Goal: Task Accomplishment & Management: Complete application form

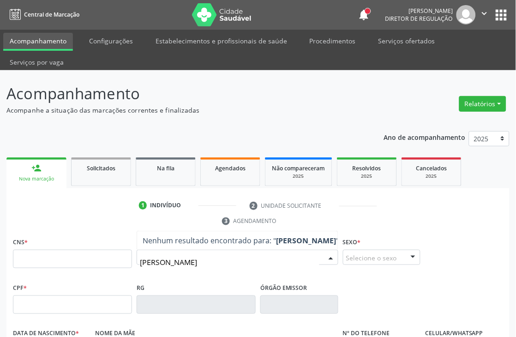
type input "[PERSON_NAME]"
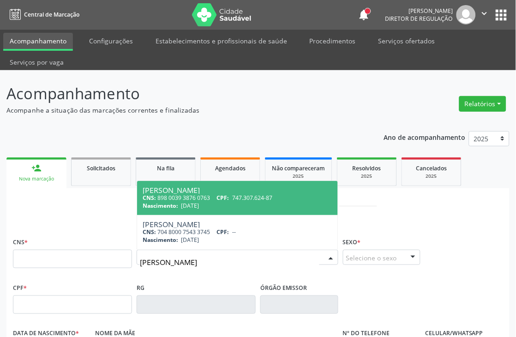
click at [254, 204] on div "Nascimento: [DATE]" at bounding box center [238, 206] width 190 height 8
type input "898 0039 3876 0763"
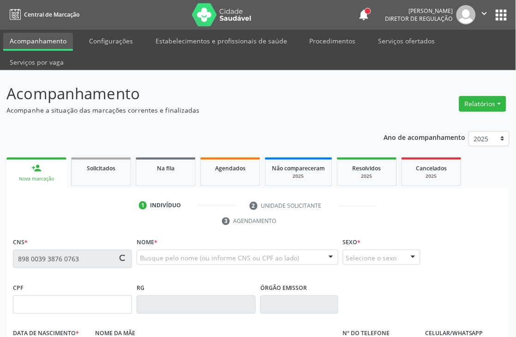
type input "747.307.624-87"
type input "[DATE]"
type input "Valdete [PERSON_NAME]"
type input "[PHONE_NUMBER]"
type input "1229"
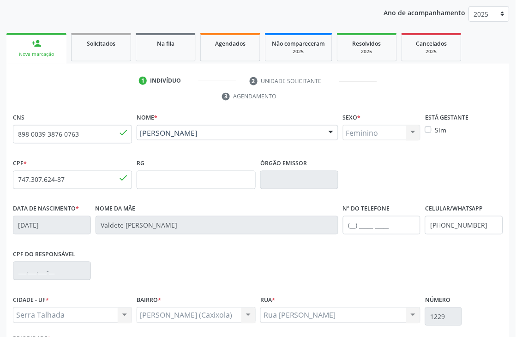
scroll to position [198, 0]
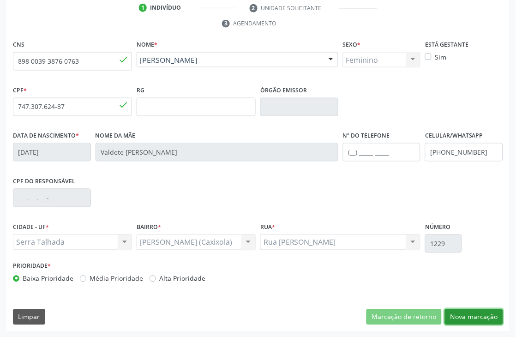
click at [465, 312] on button "Nova marcação" at bounding box center [474, 317] width 58 height 16
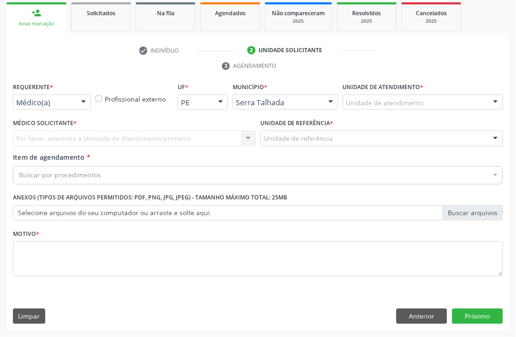
scroll to position [155, 0]
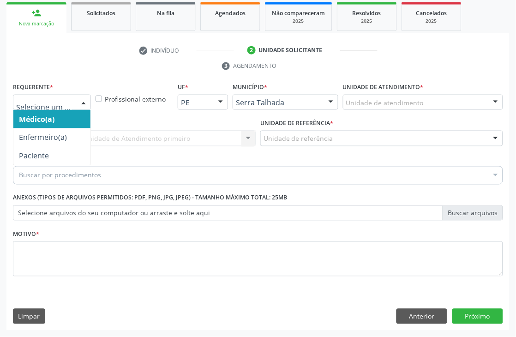
drag, startPoint x: 74, startPoint y: 101, endPoint x: 66, endPoint y: 116, distance: 17.8
click at [74, 100] on div "Médico(a) Enfermeiro(a) Paciente Nenhum resultado encontrado para: " " Não há n…" at bounding box center [52, 103] width 78 height 16
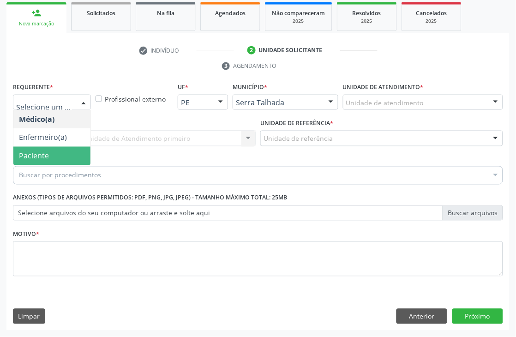
click at [51, 149] on span "Paciente" at bounding box center [51, 156] width 77 height 18
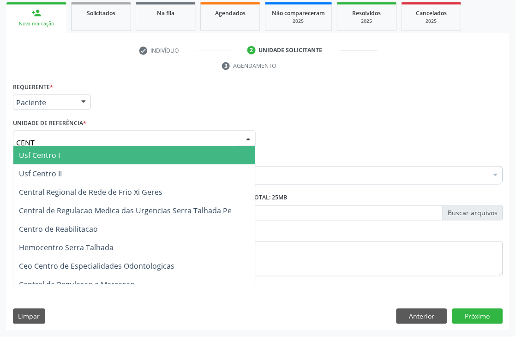
type input "CENTR"
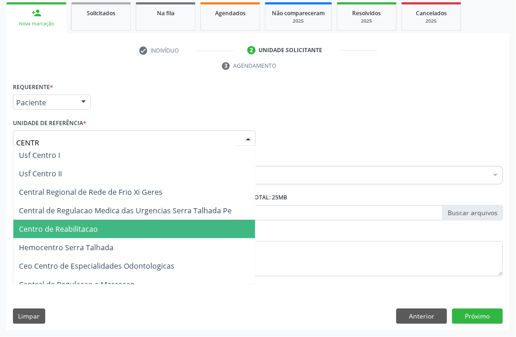
click at [65, 229] on span "Centro de Reabilitacao" at bounding box center [58, 229] width 79 height 10
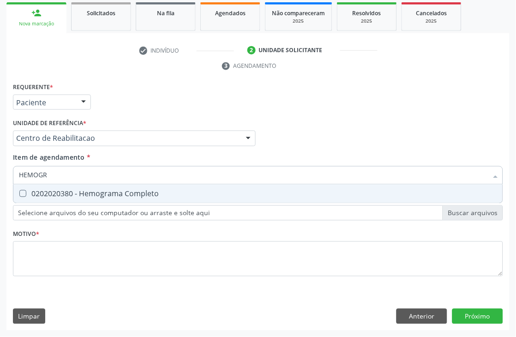
type input "HEMOGRA"
click at [108, 193] on div "0202020380 - Hemograma Completo" at bounding box center [258, 193] width 479 height 7
checkbox Completo "true"
drag, startPoint x: 72, startPoint y: 175, endPoint x: 14, endPoint y: 182, distance: 58.1
click at [14, 182] on div "HEMOGRA" at bounding box center [258, 175] width 491 height 18
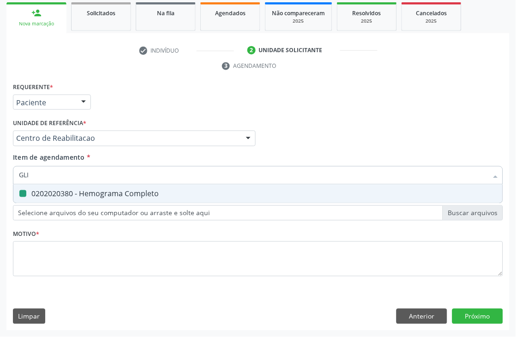
type input "GLIC"
checkbox Completo "false"
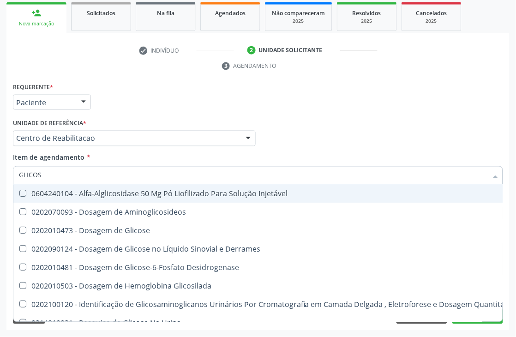
type input "GLICOSE"
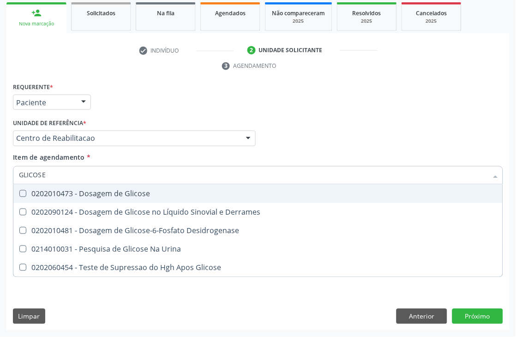
click at [34, 190] on div "0202010473 - Dosagem de Glicose" at bounding box center [258, 193] width 479 height 7
checkbox Glicose "true"
drag, startPoint x: 52, startPoint y: 170, endPoint x: 7, endPoint y: 192, distance: 49.6
click at [7, 192] on div "Requerente * Paciente Médico(a) Enfermeiro(a) Paciente Nenhum resultado encontr…" at bounding box center [257, 205] width 503 height 251
type input "H"
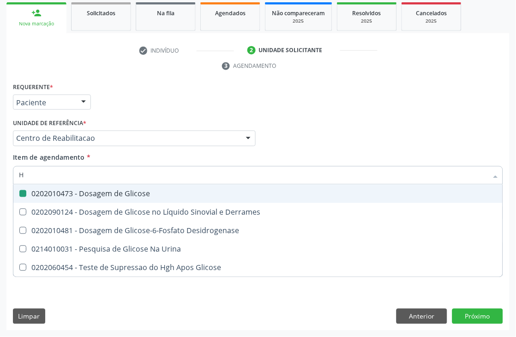
checkbox Glicose "false"
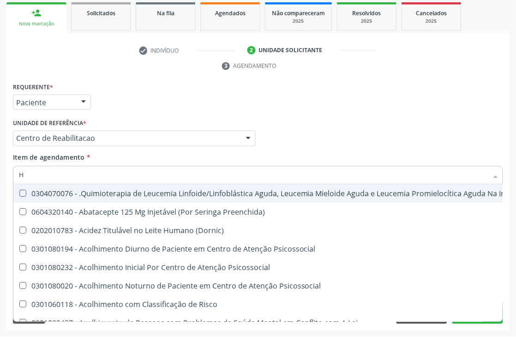
type input "HE"
checkbox Removível "true"
type input "HEM"
checkbox Trabalho "true"
checkbox Removível "false"
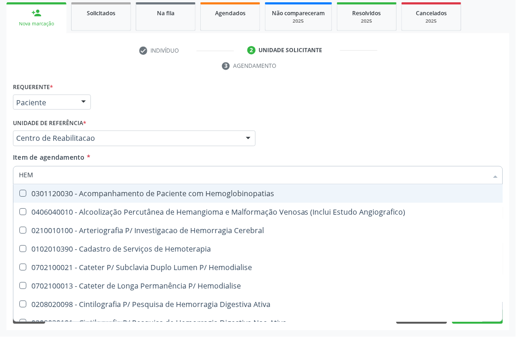
type input "HEMO"
checkbox Retro-Retal "true"
checkbox Completo "false"
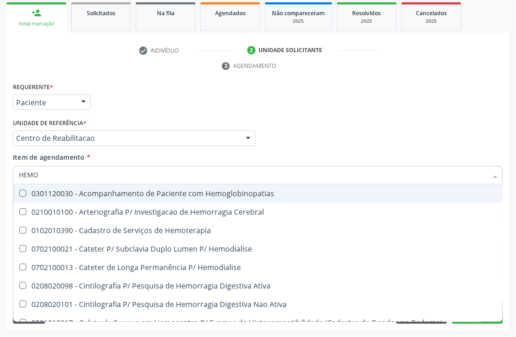
type input "HEMOG"
checkbox Carboxi-Hemoglobina "true"
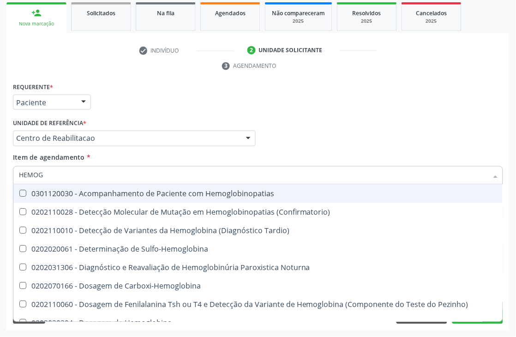
type input "HEMOGL"
checkbox Completo "false"
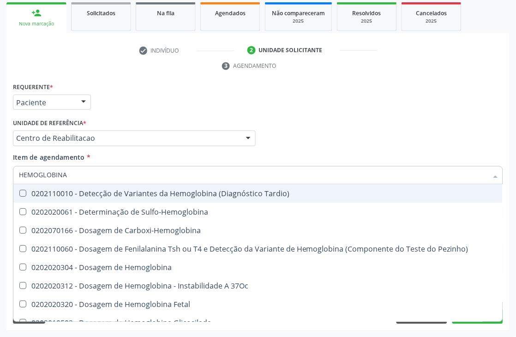
type input "HEMOGLOBINA G"
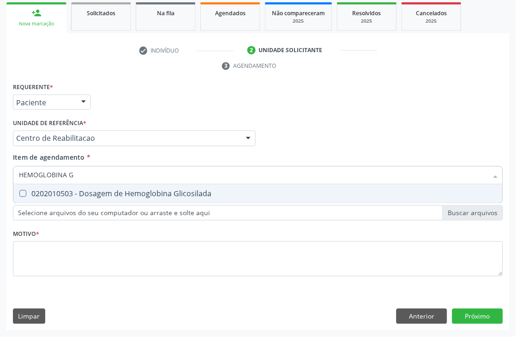
click at [31, 194] on div "0202010503 - Dosagem de Hemoglobina Glicosilada" at bounding box center [258, 193] width 479 height 7
checkbox Glicosilada "true"
drag, startPoint x: 75, startPoint y: 176, endPoint x: 7, endPoint y: 165, distance: 69.3
click at [7, 165] on div "Requerente * Paciente Médico(a) Enfermeiro(a) Paciente Nenhum resultado encontr…" at bounding box center [257, 205] width 503 height 251
type input "HEMOGLOBINA G"
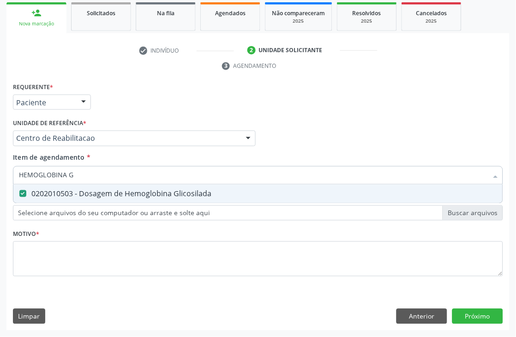
click at [7, 165] on div "Requerente * Paciente Médico(a) Enfermeiro(a) Paciente Nenhum resultado encontr…" at bounding box center [257, 205] width 503 height 251
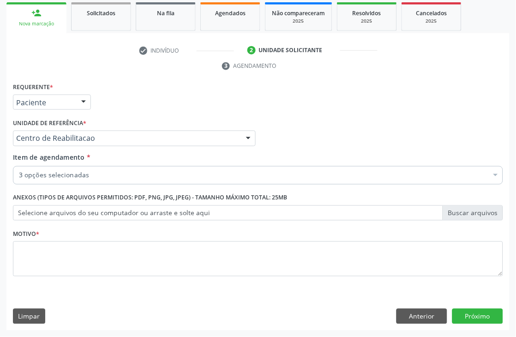
click at [65, 169] on div "3 opções selecionadas" at bounding box center [258, 175] width 491 height 18
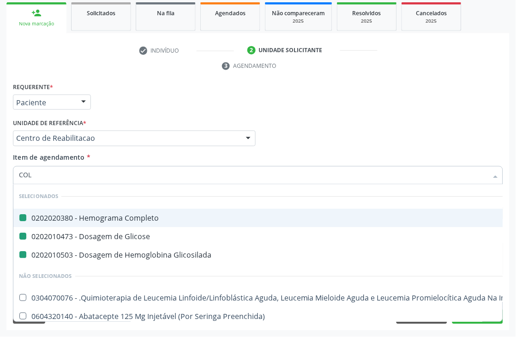
type input "COLE"
checkbox Completo "false"
checkbox Glicose "false"
checkbox Glicosilada "false"
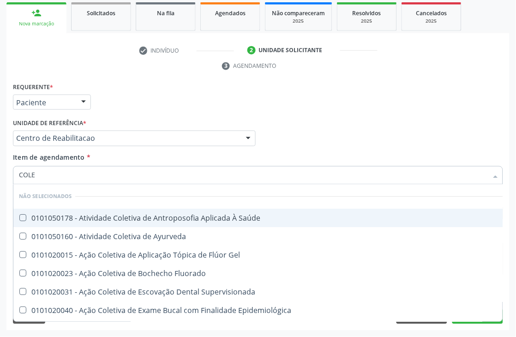
type input "COLES"
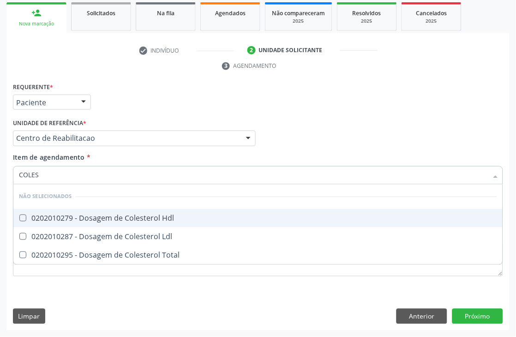
click at [67, 220] on div "0202010279 - Dosagem de Colesterol Hdl" at bounding box center [258, 218] width 479 height 7
checkbox Hdl "true"
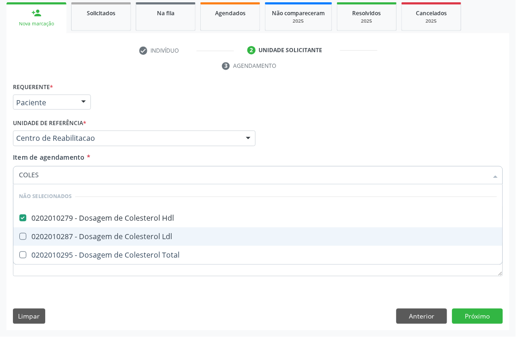
click at [63, 230] on span "0202010287 - Dosagem de Colesterol Ldl" at bounding box center [258, 237] width 490 height 18
checkbox Ldl "true"
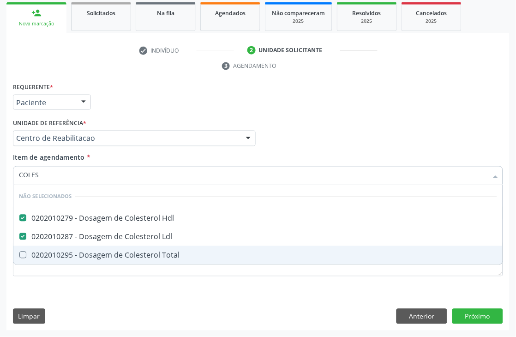
click at [59, 253] on div "0202010295 - Dosagem de Colesterol Total" at bounding box center [258, 255] width 479 height 7
checkbox Total "true"
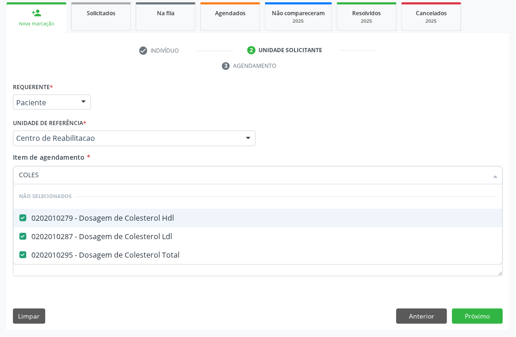
drag, startPoint x: 53, startPoint y: 179, endPoint x: 15, endPoint y: 169, distance: 38.6
click at [15, 169] on div "COLES" at bounding box center [258, 175] width 491 height 18
type input "COLES"
click at [15, 169] on div "COLES" at bounding box center [258, 175] width 491 height 18
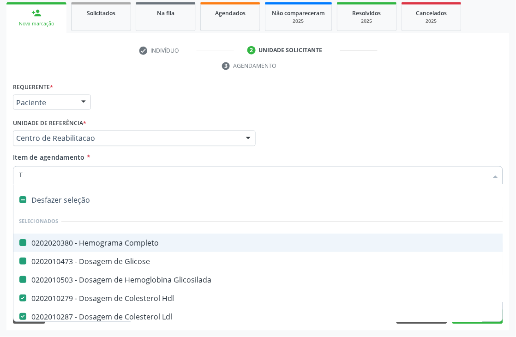
type input "TR"
checkbox Completo "false"
checkbox Glicose "false"
checkbox Glicosilada "false"
checkbox Hdl "false"
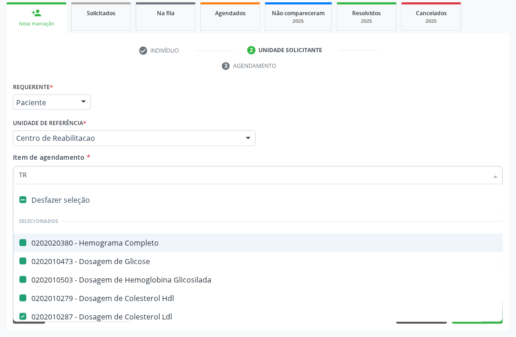
checkbox Total "false"
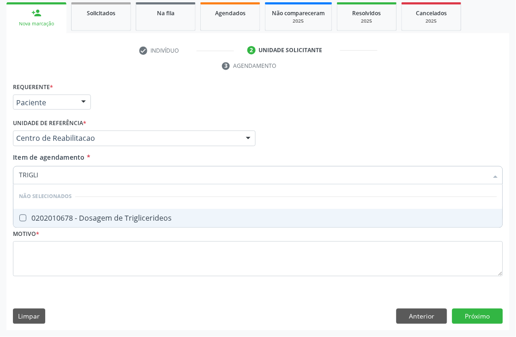
type input "TRIGLIC"
click at [44, 215] on div "0202010678 - Dosagem de Triglicerideos" at bounding box center [258, 218] width 479 height 7
checkbox Triglicerideos "true"
drag, startPoint x: 50, startPoint y: 174, endPoint x: 1, endPoint y: 174, distance: 48.5
click at [1, 174] on div "Acompanhamento Acompanhe a situação das marcações correntes e finalizadas Relat…" at bounding box center [258, 126] width 516 height 422
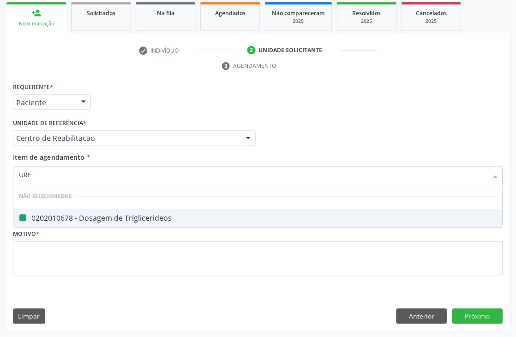
type input "UREI"
checkbox Triglicerideos "false"
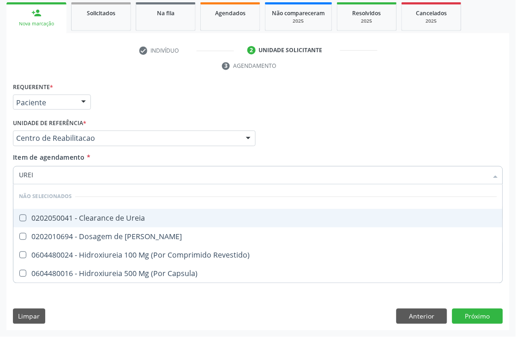
type input "UREIA"
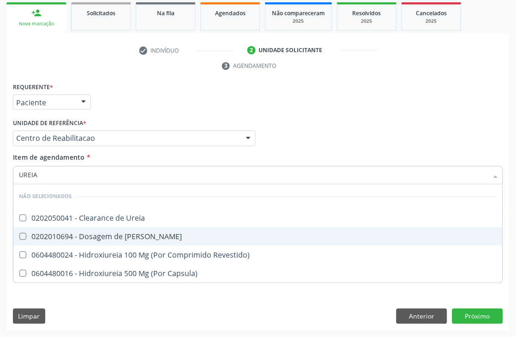
click at [24, 230] on span "0202010694 - Dosagem de [PERSON_NAME]" at bounding box center [258, 237] width 490 height 18
checkbox Ureia "true"
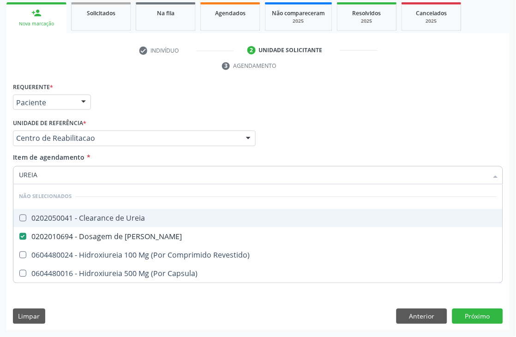
drag, startPoint x: 42, startPoint y: 175, endPoint x: 0, endPoint y: 176, distance: 42.1
click at [0, 176] on div "Acompanhamento Acompanhe a situação das marcações correntes e finalizadas Relat…" at bounding box center [258, 126] width 516 height 422
type input "C"
checkbox Ureia "true"
checkbox Revestido\) "true"
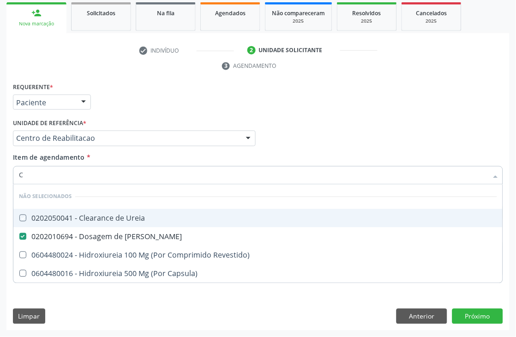
checkbox Capsula\) "true"
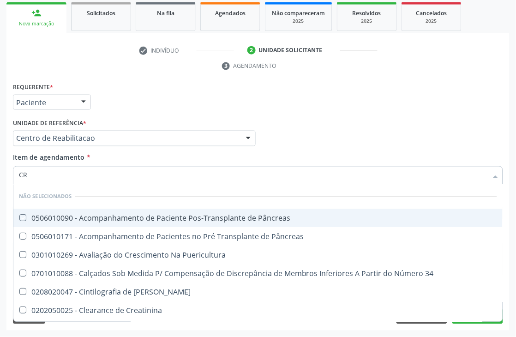
type input "CRE"
checkbox Pâncreas "false"
checkbox Puericultura "false"
checkbox 34 "false"
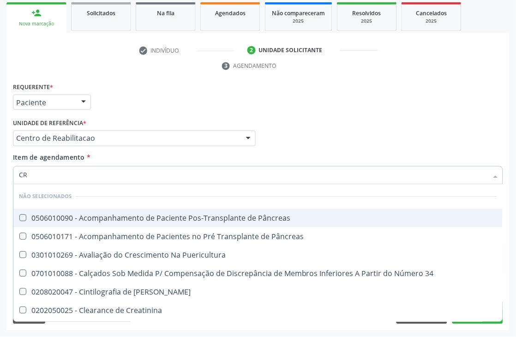
checkbox Pancreas "false"
checkbox Creatinina "false"
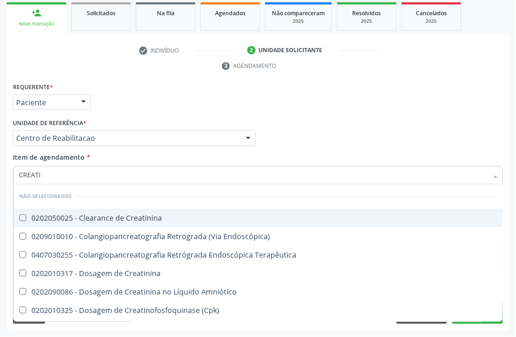
type input "CREATIN"
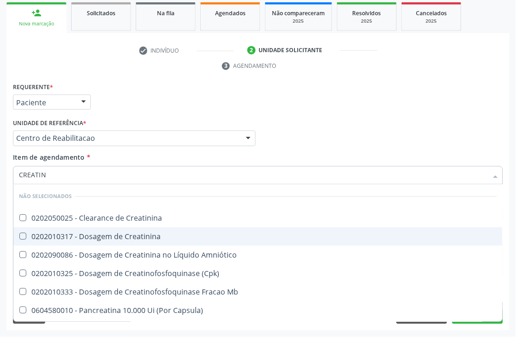
click at [43, 238] on div "0202010317 - Dosagem de Creatinina" at bounding box center [258, 236] width 479 height 7
checkbox Creatinina "true"
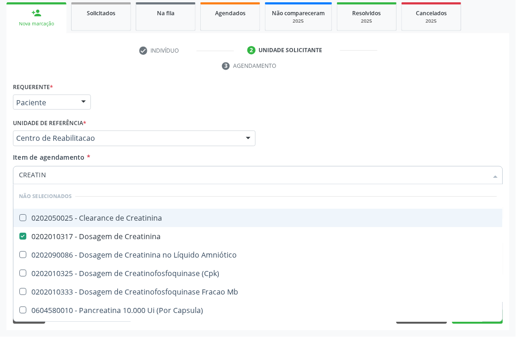
drag, startPoint x: 51, startPoint y: 181, endPoint x: 12, endPoint y: 181, distance: 39.7
click at [12, 181] on div "Item de agendamento * CREATIN Desfazer seleção Não selecionados 0202050025 - Cl…" at bounding box center [258, 171] width 495 height 36
click at [9, 182] on div "Requerente * Paciente Médico(a) Enfermeiro(a) Paciente Nenhum resultado encontr…" at bounding box center [257, 205] width 503 height 251
checkbox Creatinina "true"
checkbox Amniótico "true"
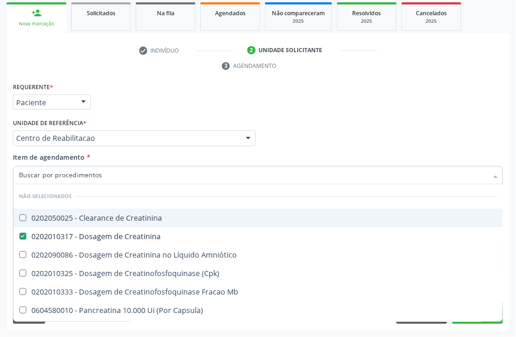
checkbox \(Cpk\) "true"
checkbox Mb "true"
checkbox Capsula\) "true"
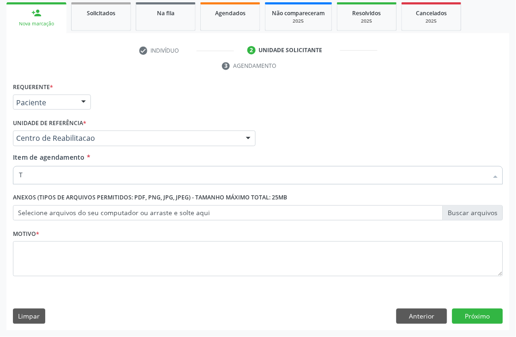
type input "TG"
checkbox Completo "false"
checkbox Hdl "false"
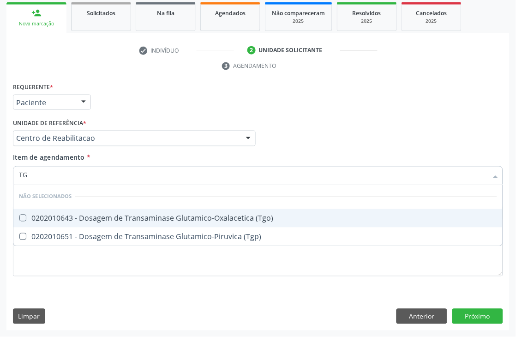
click at [46, 219] on div "0202010643 - Dosagem de Transaminase Glutamico-Oxalacetica (Tgo)" at bounding box center [258, 218] width 479 height 7
checkbox \(Tgo\) "true"
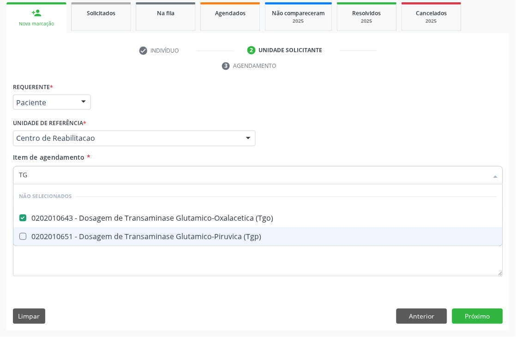
click at [38, 233] on div "0202010651 - Dosagem de Transaminase Glutamico-Piruvica (Tgp)" at bounding box center [258, 236] width 479 height 7
checkbox \(Tgp\) "true"
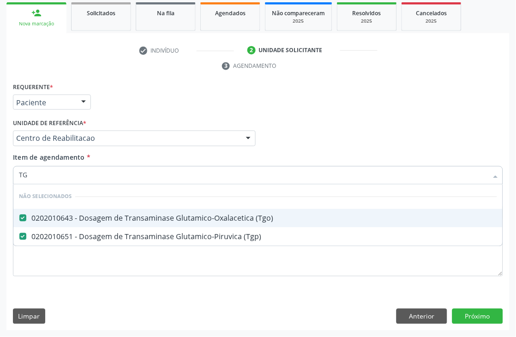
drag, startPoint x: 38, startPoint y: 172, endPoint x: 5, endPoint y: 174, distance: 32.8
click at [5, 174] on div "Acompanhamento Acompanhe a situação das marcações correntes e finalizadas Relat…" at bounding box center [258, 126] width 516 height 422
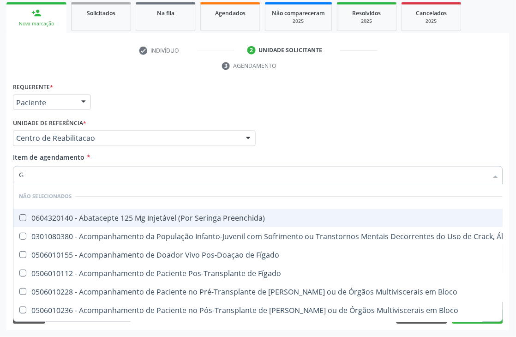
type input "GA"
checkbox Preenchida\) "false"
checkbox \(Uai\)\ "false"
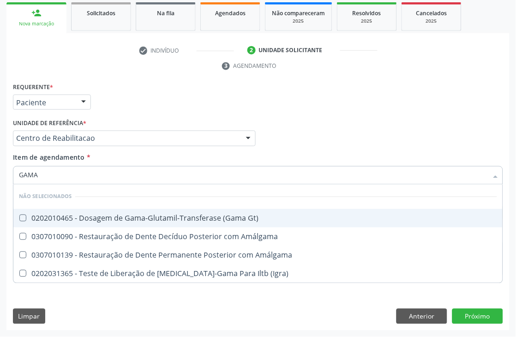
type input "GAMA G"
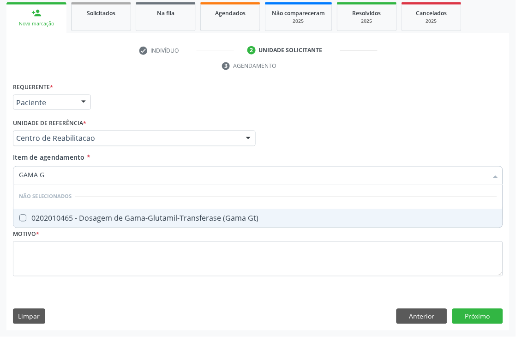
click at [21, 216] on Gt\) at bounding box center [22, 218] width 7 height 7
click at [19, 216] on Gt\) "checkbox" at bounding box center [16, 218] width 6 height 6
checkbox Gt\) "true"
drag, startPoint x: 47, startPoint y: 176, endPoint x: 0, endPoint y: 177, distance: 46.7
click at [0, 177] on div "Acompanhamento Acompanhe a situação das marcações correntes e finalizadas Relat…" at bounding box center [258, 126] width 516 height 422
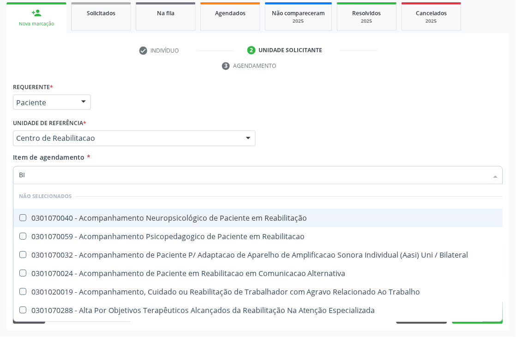
type input "BIL"
checkbox Reabilitação "false"
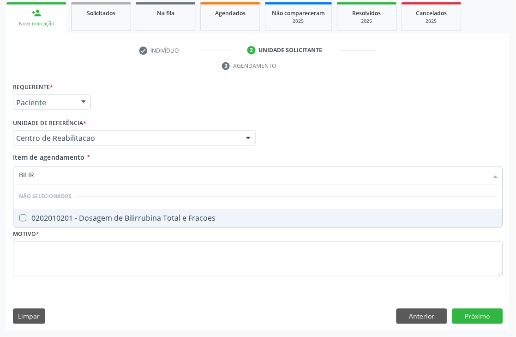
type input "BILIRR"
click at [48, 216] on div "0202010201 - Dosagem de Bilirrubina Total e Fracoes" at bounding box center [258, 218] width 479 height 7
checkbox Fracoes "true"
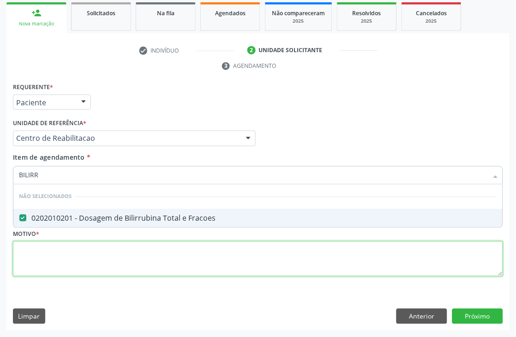
click at [49, 259] on div "Requerente * Paciente Médico(a) Enfermeiro(a) Paciente Nenhum resultado encontr…" at bounding box center [258, 184] width 491 height 209
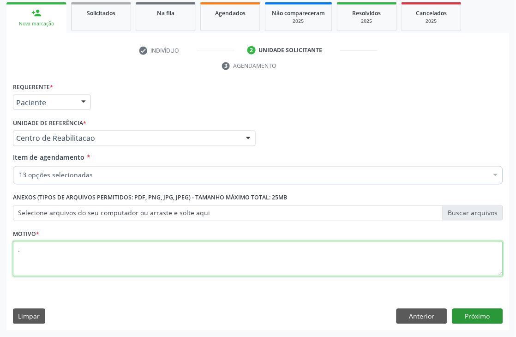
type textarea "."
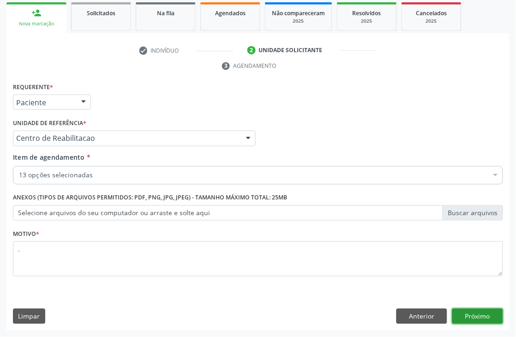
click at [487, 309] on button "Próximo" at bounding box center [478, 317] width 51 height 16
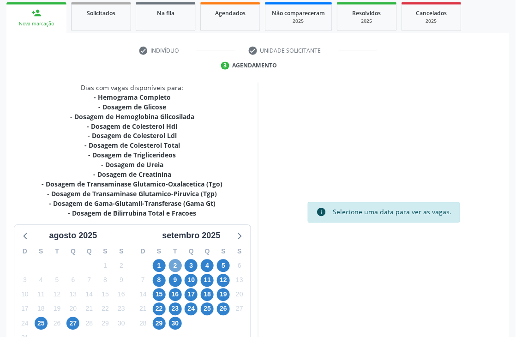
click at [171, 267] on span "2" at bounding box center [175, 266] width 13 height 13
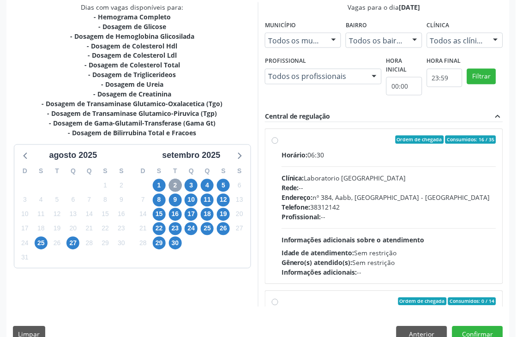
scroll to position [253, 0]
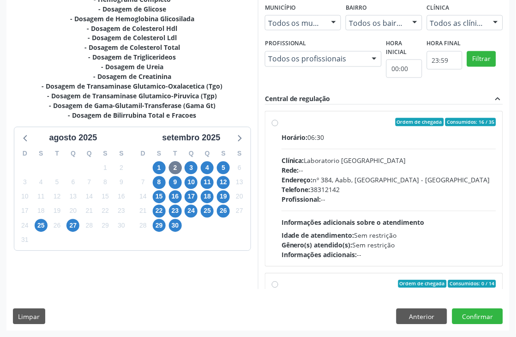
click at [363, 211] on hr at bounding box center [389, 211] width 215 height 0
click at [279, 127] on input "Ordem de chegada Consumidos: 16 / 35 Horário: 06:30 Clínica: Laboratorio [GEOGR…" at bounding box center [275, 122] width 6 height 8
radio input "true"
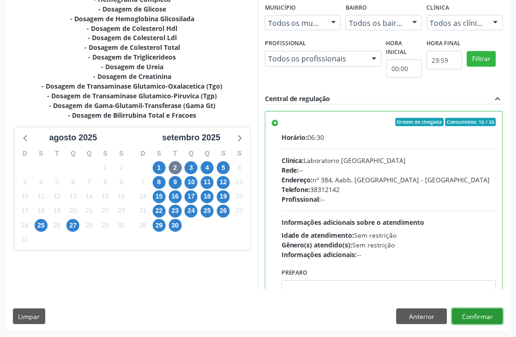
click at [469, 312] on button "Confirmar" at bounding box center [478, 317] width 51 height 16
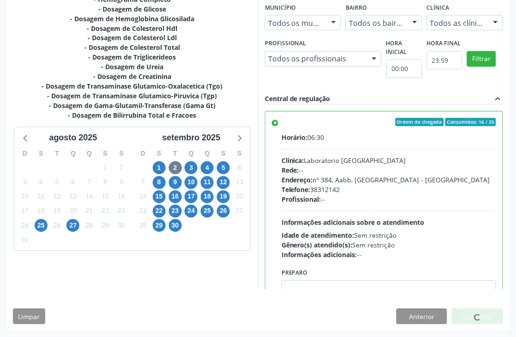
scroll to position [0, 0]
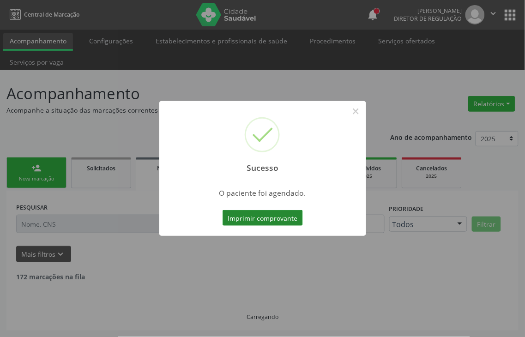
click at [274, 220] on button "Imprimir comprovante" at bounding box center [263, 218] width 80 height 16
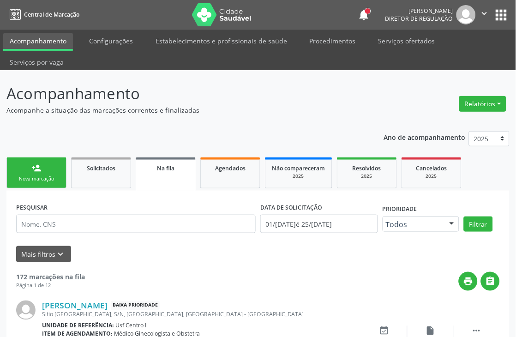
click at [24, 169] on link "person_add Nova marcação" at bounding box center [36, 173] width 60 height 31
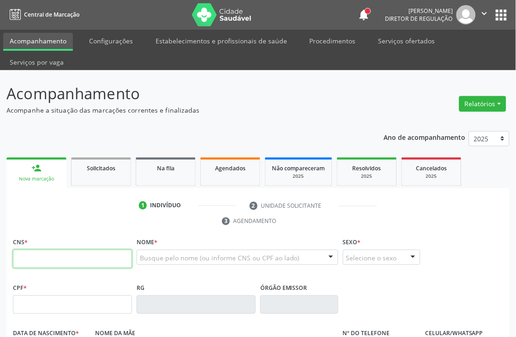
click at [51, 259] on input "text" at bounding box center [72, 259] width 119 height 18
paste input "898 0039 3876 0763"
type input "898 0039 3876 0763"
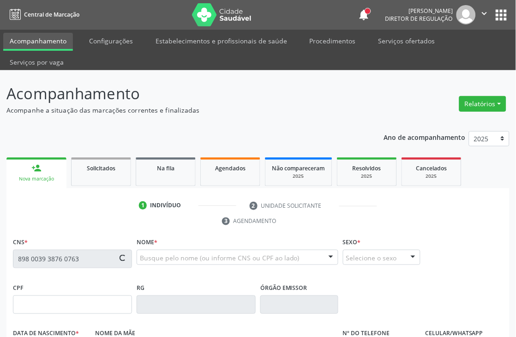
type input "747.307.624-87"
type input "[DATE]"
type input "Valdete [PERSON_NAME]"
type input "[PHONE_NUMBER]"
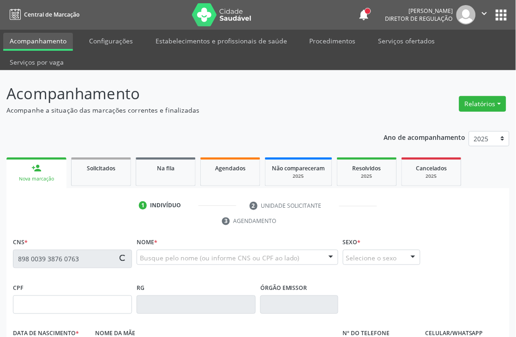
type input "1229"
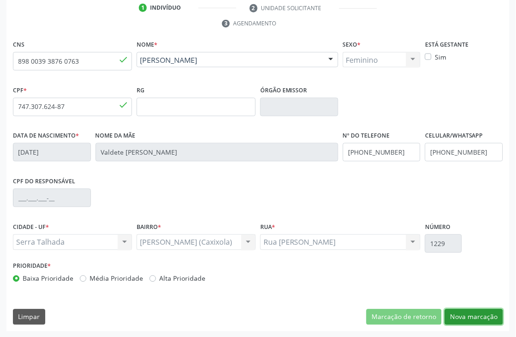
click at [469, 317] on button "Nova marcação" at bounding box center [474, 317] width 58 height 16
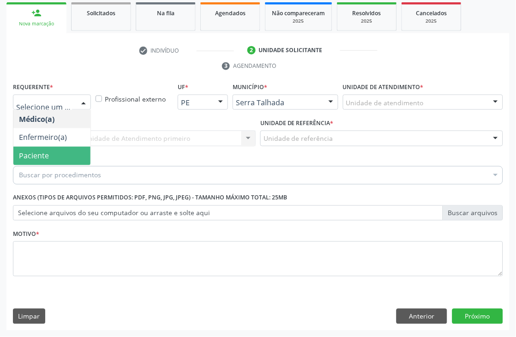
click at [39, 151] on span "Paciente" at bounding box center [34, 156] width 30 height 10
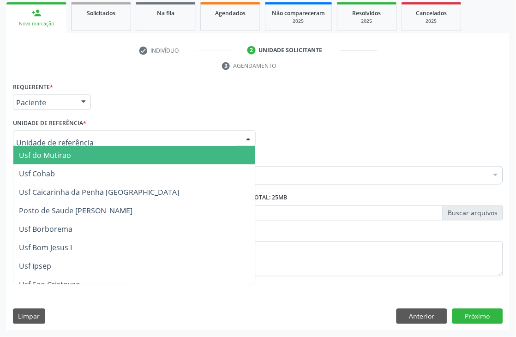
click at [61, 132] on div at bounding box center [134, 139] width 243 height 16
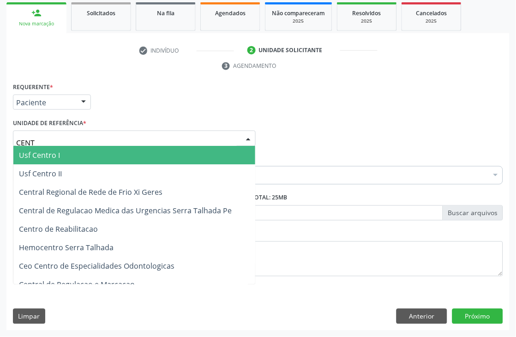
type input "CENTR"
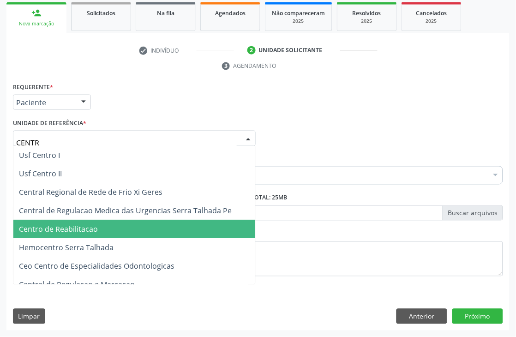
click at [90, 227] on span "Centro de Reabilitacao" at bounding box center [58, 229] width 79 height 10
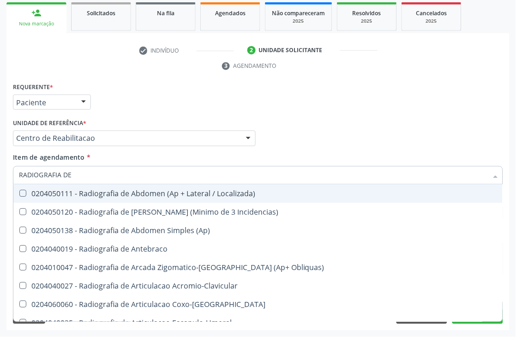
type input "RADIOGRAFIA DE T"
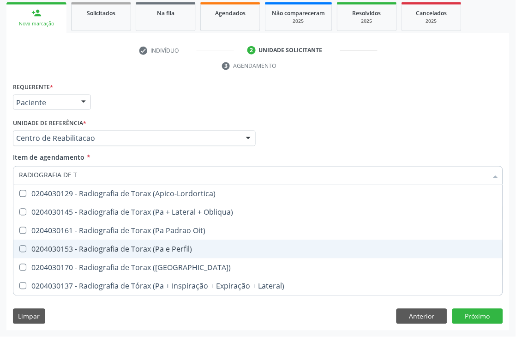
click at [124, 241] on span "0204030153 - Radiografia de Torax (Pa e Perfil)" at bounding box center [258, 249] width 490 height 18
checkbox Perfil\) "true"
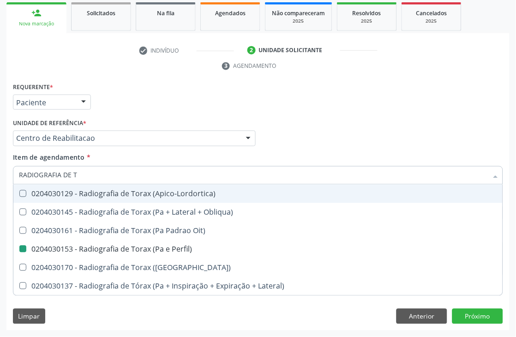
click at [363, 97] on div "Requerente * Paciente Médico(a) Enfermeiro(a) Paciente Nenhum resultado encontr…" at bounding box center [258, 98] width 495 height 36
checkbox Obliqua\) "true"
checkbox Perfil\) "false"
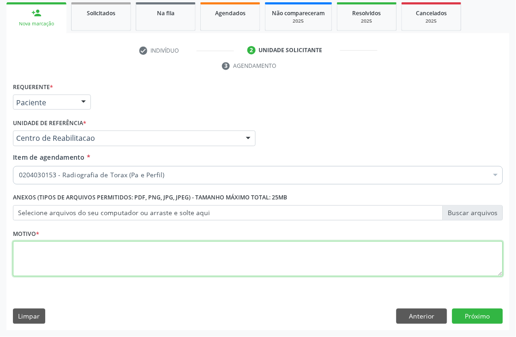
click at [80, 254] on textarea at bounding box center [258, 259] width 491 height 35
type textarea "."
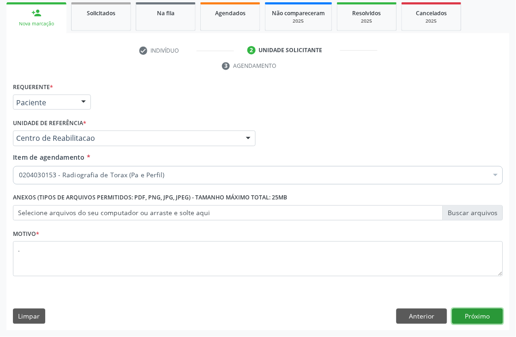
click at [476, 319] on button "Próximo" at bounding box center [478, 317] width 51 height 16
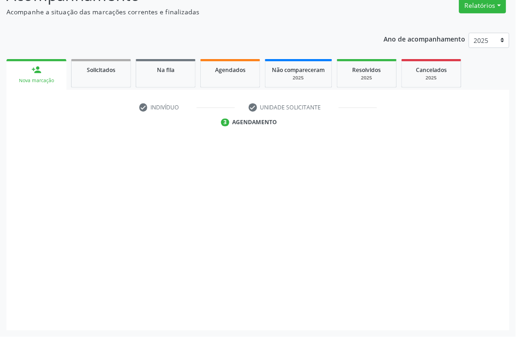
scroll to position [98, 0]
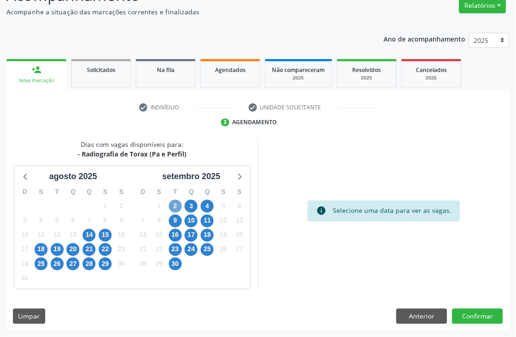
click at [170, 206] on span "2" at bounding box center [175, 206] width 13 height 13
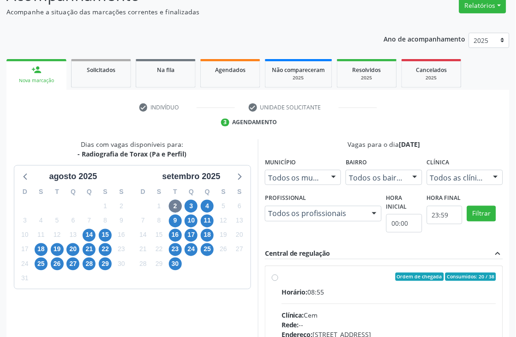
click at [279, 281] on input "Ordem de chegada Consumidos: 20 / 38 Horário: 08:55 Clínica: Cem Rede: -- Ender…" at bounding box center [275, 277] width 6 height 8
radio input "true"
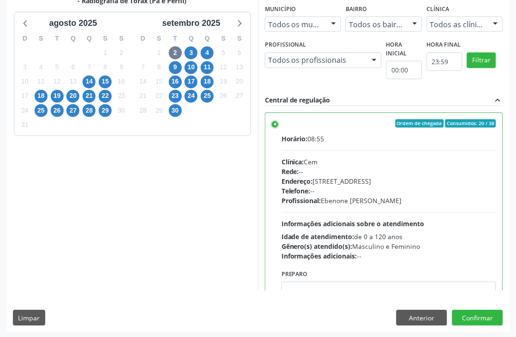
scroll to position [253, 0]
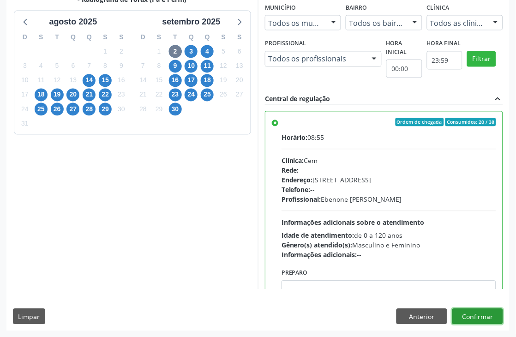
click at [497, 321] on button "Confirmar" at bounding box center [478, 317] width 51 height 16
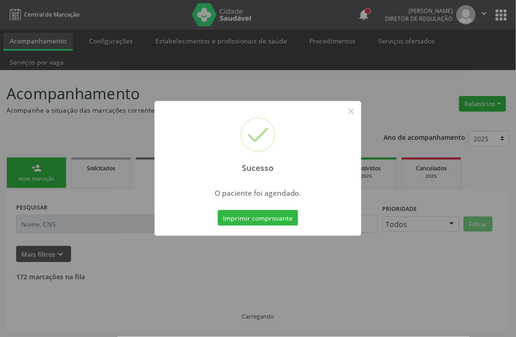
scroll to position [0, 0]
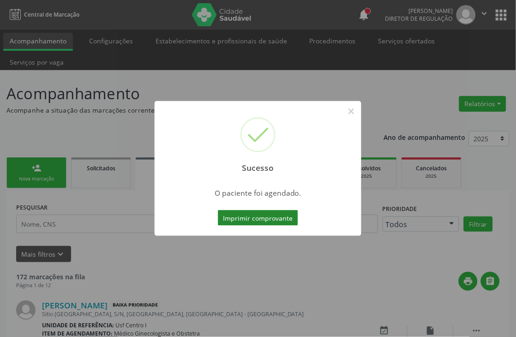
click at [248, 218] on button "Imprimir comprovante" at bounding box center [258, 218] width 80 height 16
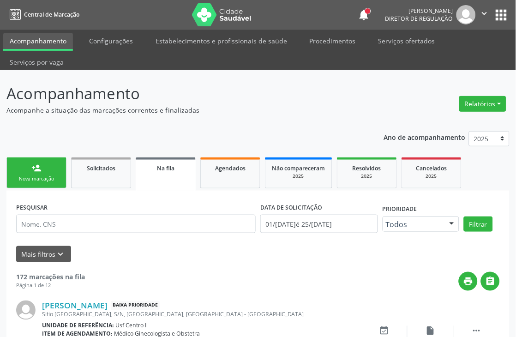
click at [13, 169] on link "person_add Nova marcação" at bounding box center [36, 173] width 60 height 31
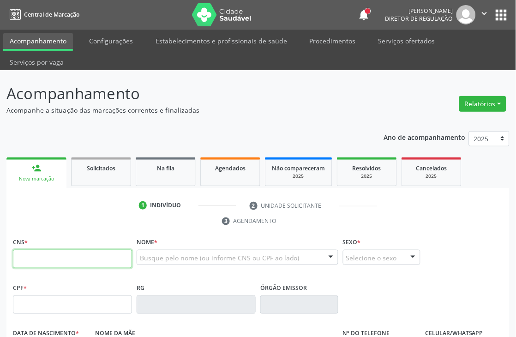
click at [70, 252] on input "text" at bounding box center [72, 259] width 119 height 18
paste input "898 0039 3876 0763"
type input "898 0039 3876 0763"
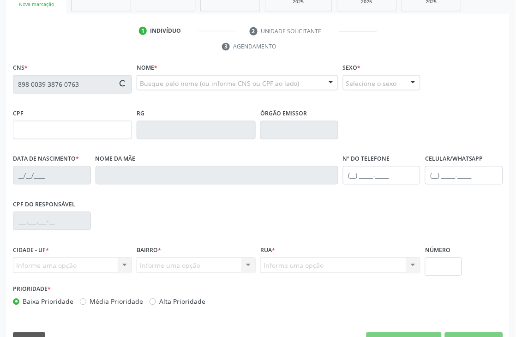
scroll to position [198, 0]
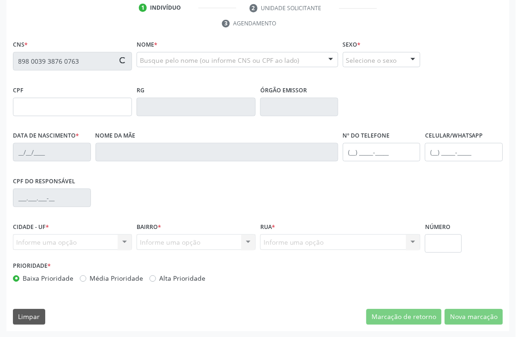
type input "747.307.624-87"
type input "[DATE]"
type input "Valdete [PERSON_NAME]"
type input "[PHONE_NUMBER]"
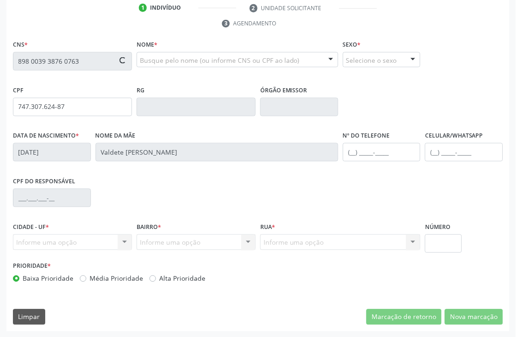
type input "1229"
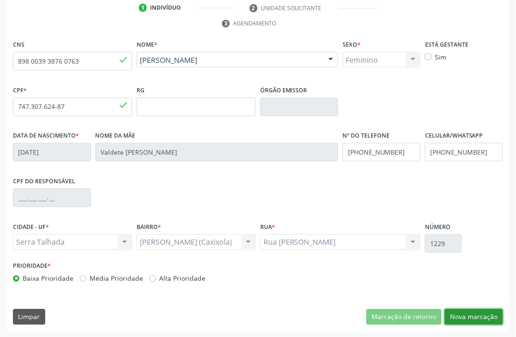
click at [463, 312] on button "Nova marcação" at bounding box center [474, 317] width 58 height 16
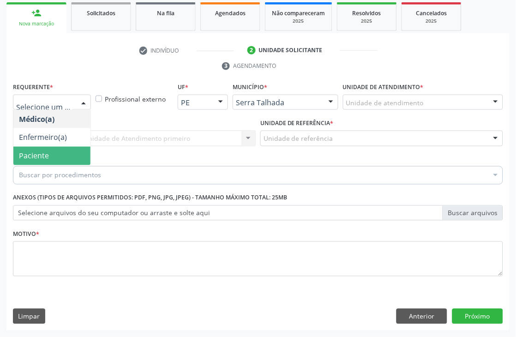
click at [35, 150] on span "Paciente" at bounding box center [51, 156] width 77 height 18
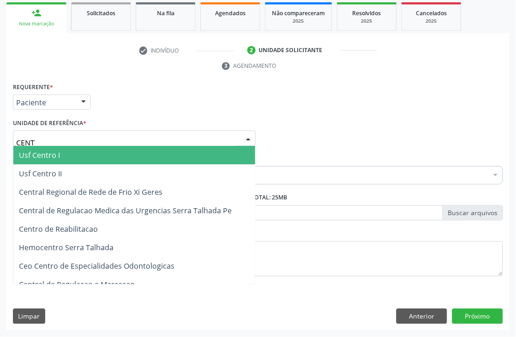
type input "CENTR"
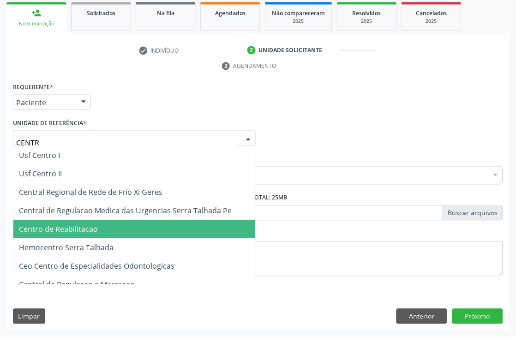
click at [67, 224] on span "Centro de Reabilitacao" at bounding box center [58, 229] width 79 height 10
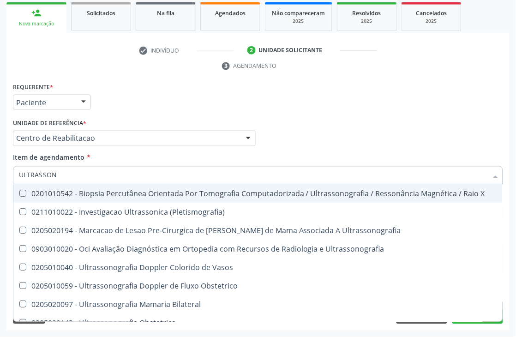
type input "ULTRASSONO"
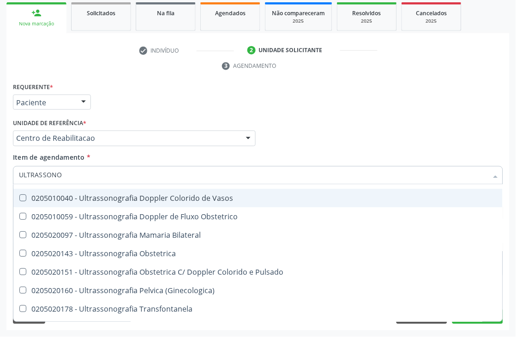
scroll to position [103, 0]
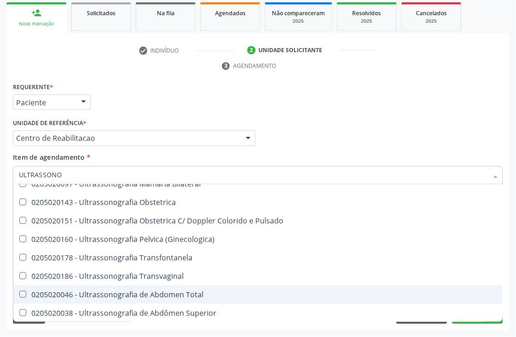
click at [158, 287] on span "0205020046 - Ultrassonografia de Abdomen Total" at bounding box center [258, 294] width 490 height 18
checkbox Total "true"
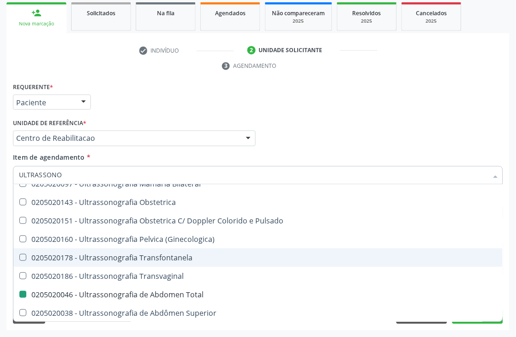
click at [0, 197] on div "Acompanhamento Acompanhe a situação das marcações correntes e finalizadas Relat…" at bounding box center [258, 126] width 516 height 422
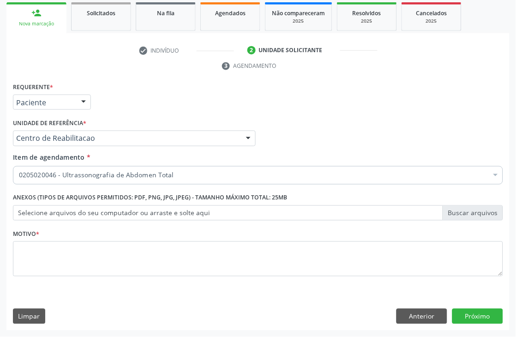
scroll to position [0, 0]
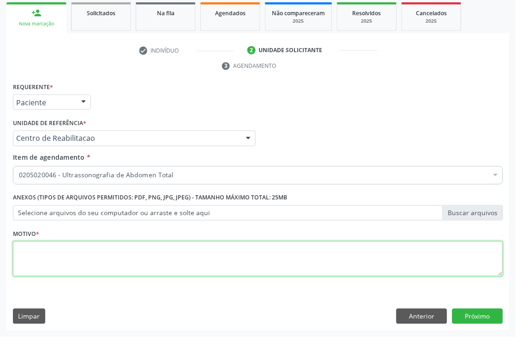
click at [32, 261] on textarea at bounding box center [258, 259] width 491 height 35
type textarea "."
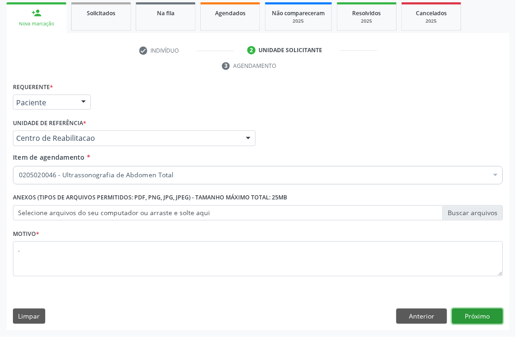
click at [464, 313] on button "Próximo" at bounding box center [478, 317] width 51 height 16
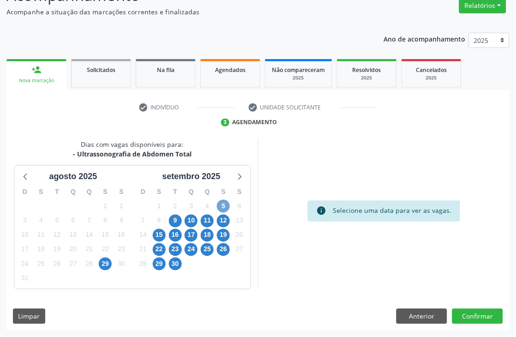
click at [218, 205] on span "5" at bounding box center [223, 206] width 13 height 13
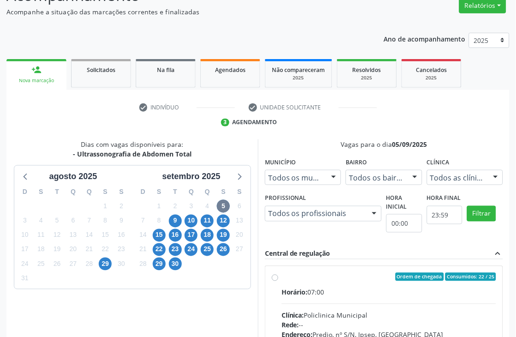
click at [331, 292] on div "Horário: 07:00" at bounding box center [389, 293] width 215 height 10
click at [279, 281] on input "Ordem de chegada Consumidos: 22 / 25 Horário: 07:00 Clínica: Policlinica Munici…" at bounding box center [275, 277] width 6 height 8
radio input "true"
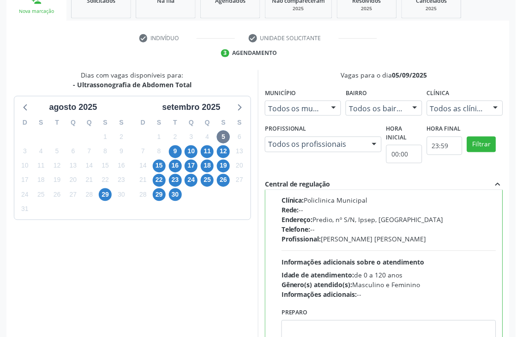
scroll to position [253, 0]
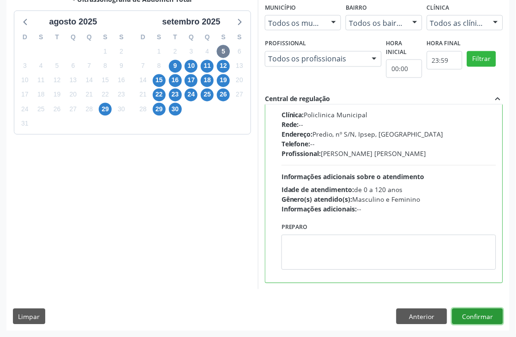
click at [490, 321] on button "Confirmar" at bounding box center [478, 317] width 51 height 16
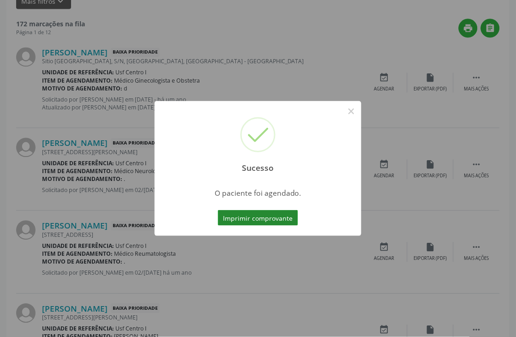
scroll to position [0, 0]
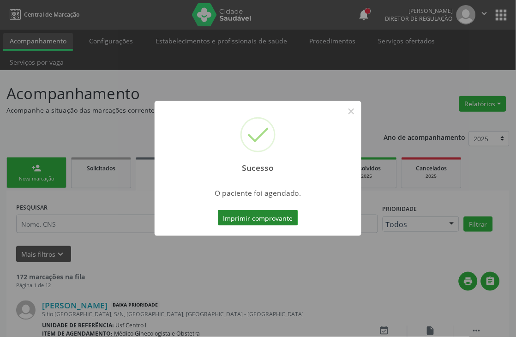
click at [270, 215] on button "Imprimir comprovante" at bounding box center [258, 218] width 80 height 16
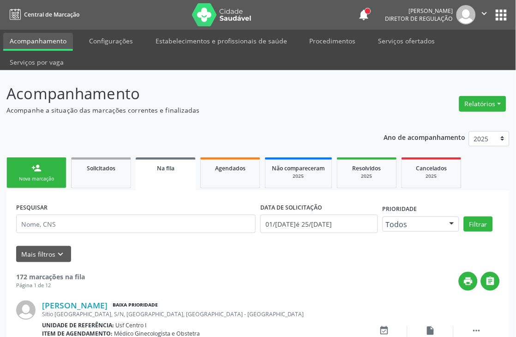
click at [18, 166] on link "person_add Nova marcação" at bounding box center [36, 173] width 60 height 31
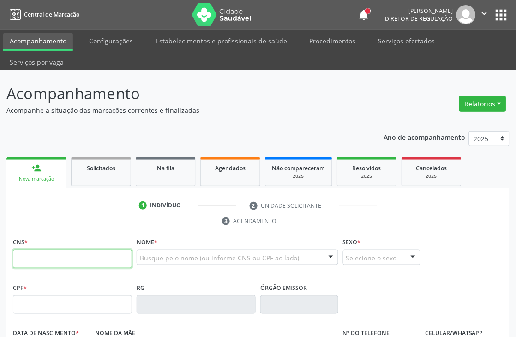
click at [36, 255] on input "text" at bounding box center [72, 259] width 119 height 18
type input "898 0037 3593 0966"
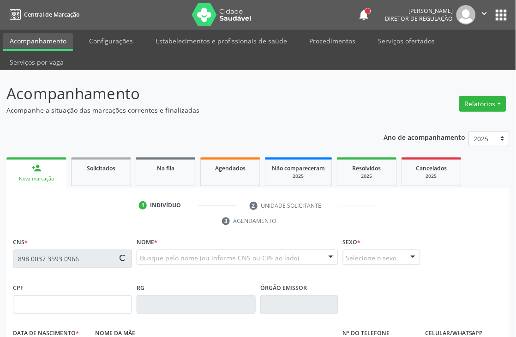
type input "168.693.774-13"
type input "[DATE]"
type input "[PERSON_NAME]"
type input "[PHONE_NUMBER]"
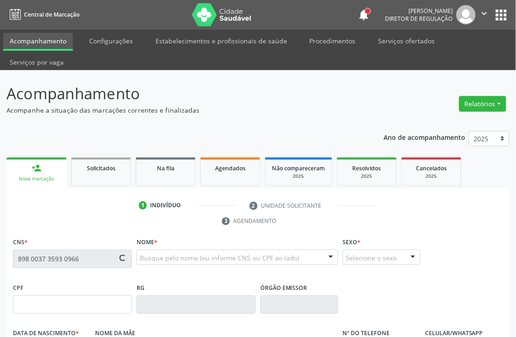
type input "747.307.624-87"
type input "1229"
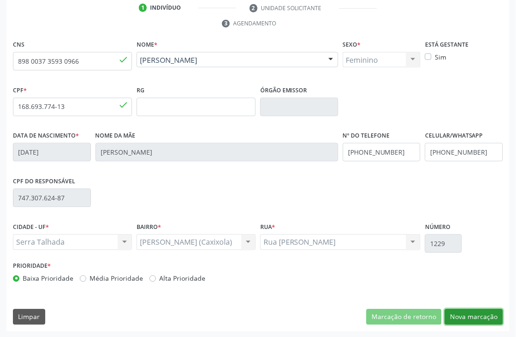
click at [454, 312] on button "Nova marcação" at bounding box center [474, 317] width 58 height 16
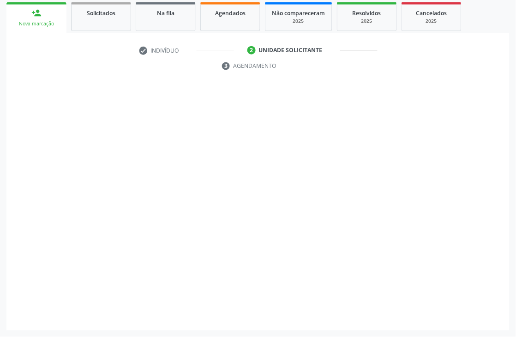
scroll to position [155, 0]
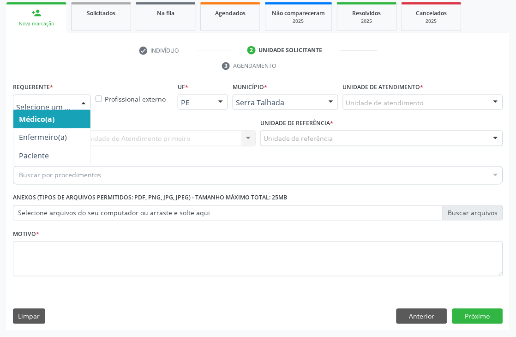
click at [61, 96] on div at bounding box center [52, 103] width 78 height 16
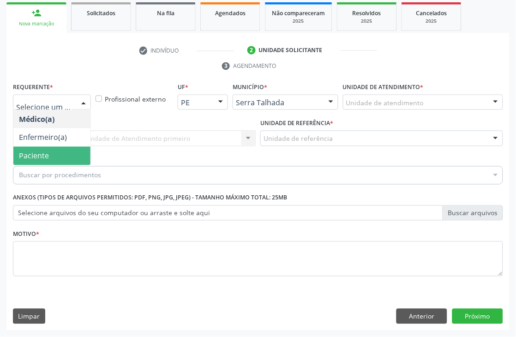
click at [60, 154] on span "Paciente" at bounding box center [51, 156] width 77 height 18
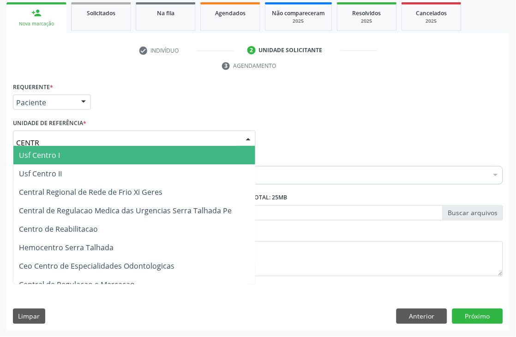
type input "CENTRO"
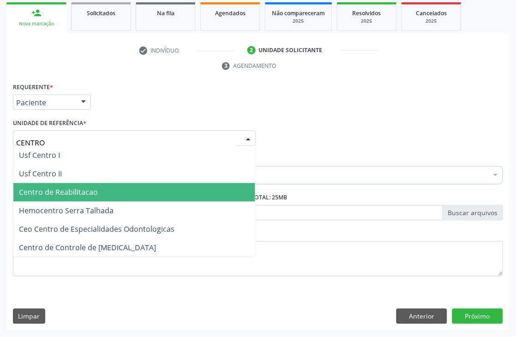
click at [91, 188] on span "Centro de Reabilitacao" at bounding box center [58, 193] width 79 height 10
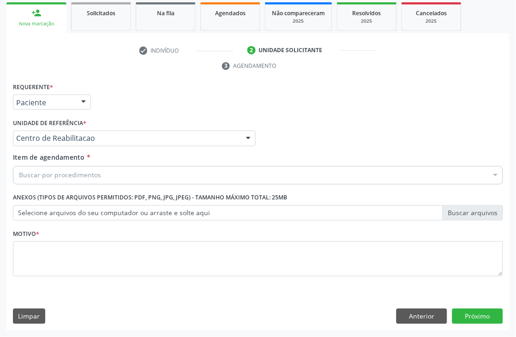
click at [118, 173] on div "Buscar por procedimentos" at bounding box center [258, 175] width 491 height 18
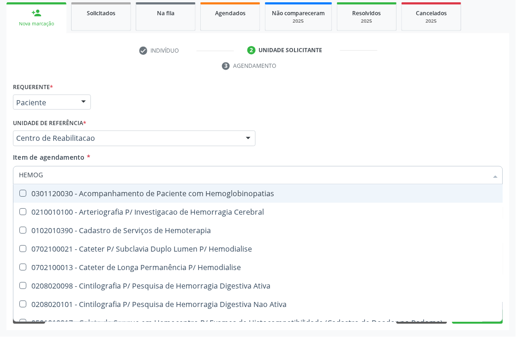
type input "HEMOGR"
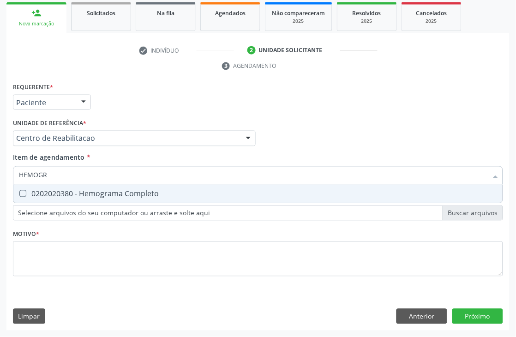
click at [105, 190] on div "0202020380 - Hemograma Completo" at bounding box center [258, 193] width 479 height 7
checkbox Completo "true"
drag, startPoint x: 67, startPoint y: 174, endPoint x: 0, endPoint y: 184, distance: 67.3
click at [0, 184] on div "Acompanhamento Acompanhe a situação das marcações correntes e finalizadas Relat…" at bounding box center [258, 126] width 516 height 422
type input "GLI"
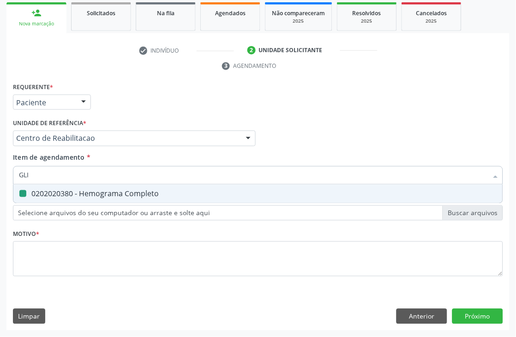
checkbox Completo "false"
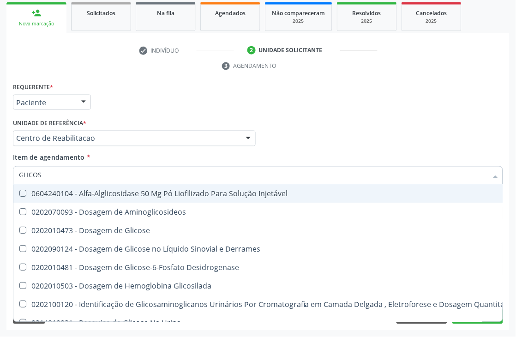
type input "GLICOSE"
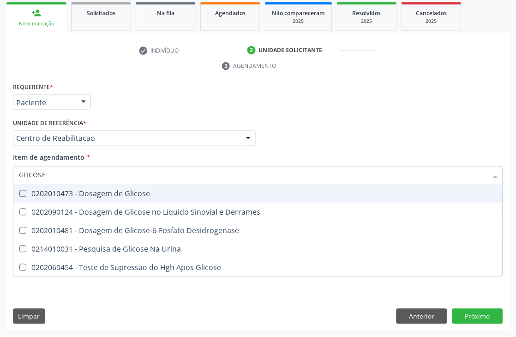
click at [33, 190] on div "0202010473 - Dosagem de Glicose" at bounding box center [258, 193] width 479 height 7
checkbox Glicose "true"
drag, startPoint x: 52, startPoint y: 171, endPoint x: 12, endPoint y: 182, distance: 41.4
click at [12, 182] on div "Item de agendamento * GLICOSE Desfazer seleção 0202010473 - Dosagem de Glicose …" at bounding box center [258, 171] width 495 height 36
type input "HEMOGL"
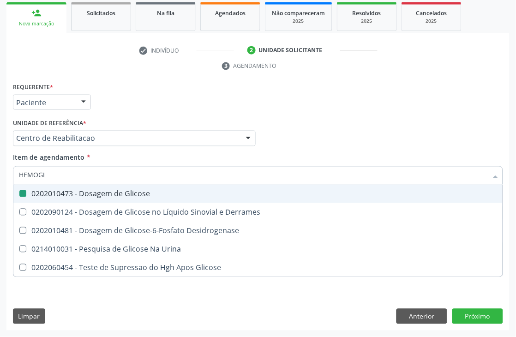
checkbox Glicose "false"
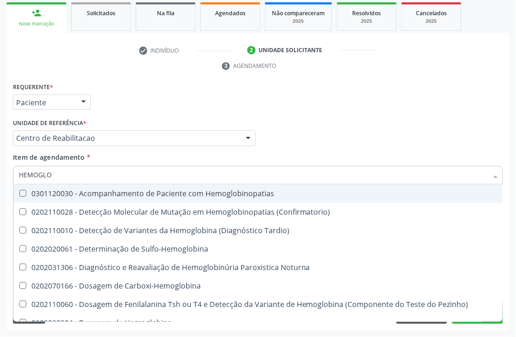
type input "HEMOGLOB"
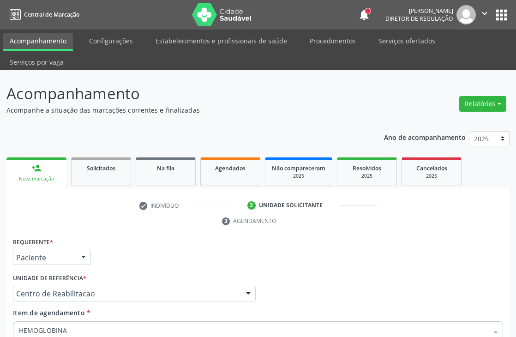
scroll to position [155, 0]
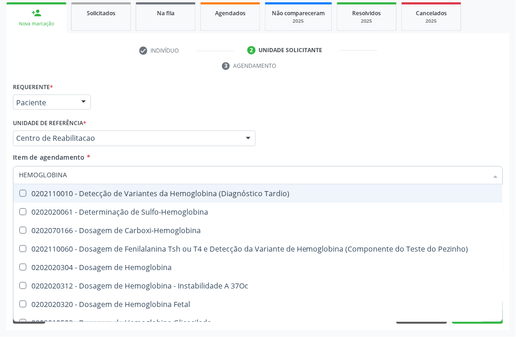
type input "HEMOGLOBINA G"
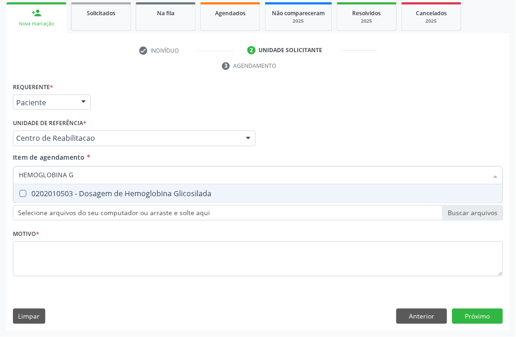
click at [47, 185] on span "0202010503 - Dosagem de Hemoglobina Glicosilada" at bounding box center [258, 194] width 490 height 18
checkbox Glicosilada "true"
drag, startPoint x: 85, startPoint y: 170, endPoint x: 3, endPoint y: 185, distance: 83.2
click at [3, 185] on div "Acompanhamento Acompanhe a situação das marcações correntes e finalizadas Relat…" at bounding box center [258, 126] width 516 height 422
type input "TSH"
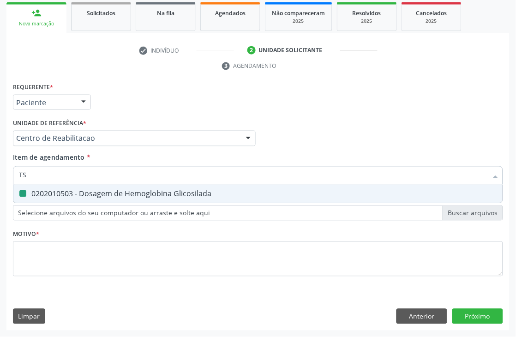
checkbox Glicosilada "false"
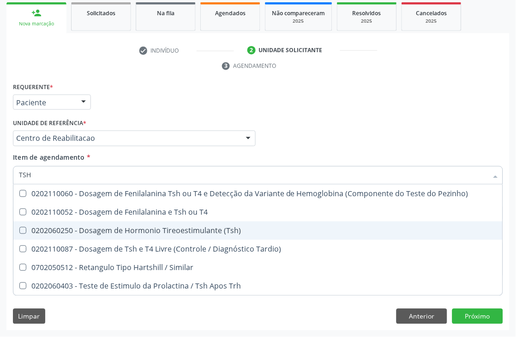
click at [97, 227] on div "0202060250 - Dosagem de Hormonio Tireoestimulante (Tsh)" at bounding box center [258, 230] width 479 height 7
checkbox \(Tsh\) "true"
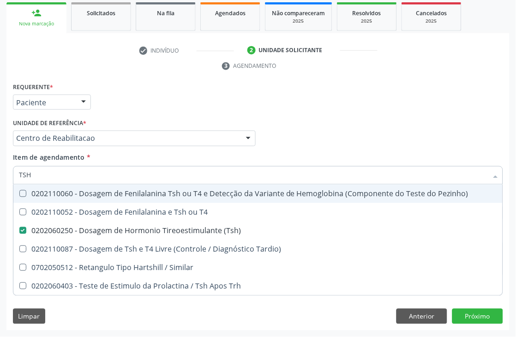
drag, startPoint x: 57, startPoint y: 172, endPoint x: 3, endPoint y: 176, distance: 53.7
click at [3, 176] on div "Acompanhamento Acompanhe a situação das marcações correntes e finalizadas Relat…" at bounding box center [258, 126] width 516 height 422
type input "T4"
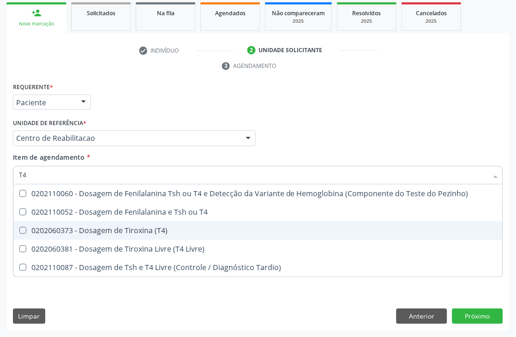
click at [81, 227] on div "0202060373 - Dosagem de Tiroxina (T4)" at bounding box center [258, 230] width 479 height 7
checkbox \(T4\) "true"
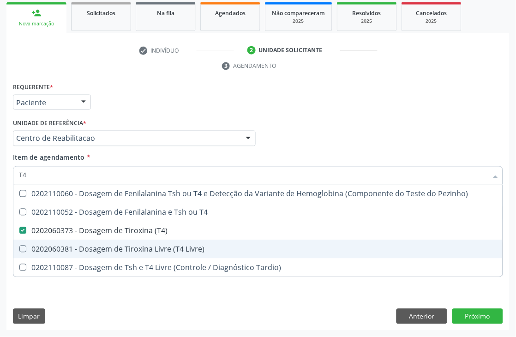
click at [81, 246] on div "0202060381 - Dosagem de Tiroxina Livre (T4 Livre)" at bounding box center [258, 249] width 479 height 7
checkbox Livre\) "true"
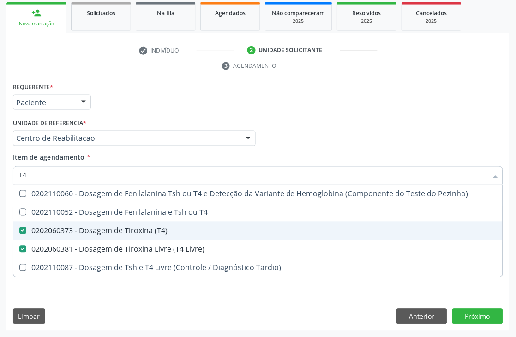
click at [19, 228] on \(T4\) at bounding box center [22, 230] width 7 height 7
click at [19, 228] on \(T4\) "checkbox" at bounding box center [16, 231] width 6 height 6
checkbox \(T4\) "false"
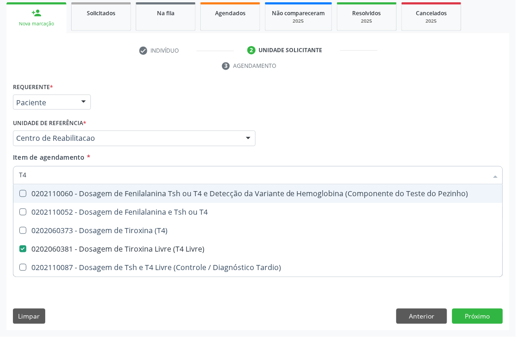
drag, startPoint x: 38, startPoint y: 174, endPoint x: 0, endPoint y: 174, distance: 37.9
click at [0, 174] on div "Acompanhamento Acompanhe a situação das marcações correntes e finalizadas Relat…" at bounding box center [258, 126] width 516 height 422
type input "TG"
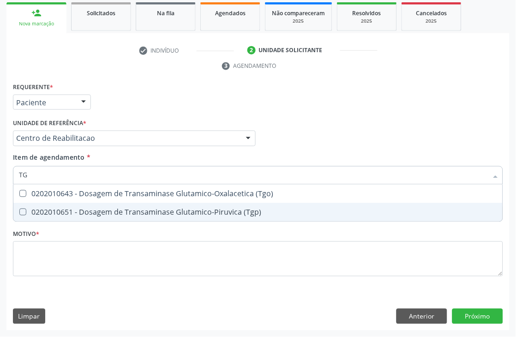
click at [43, 214] on div "0202010651 - Dosagem de Transaminase Glutamico-Piruvica (Tgp)" at bounding box center [258, 212] width 479 height 7
checkbox \(Tgp\) "true"
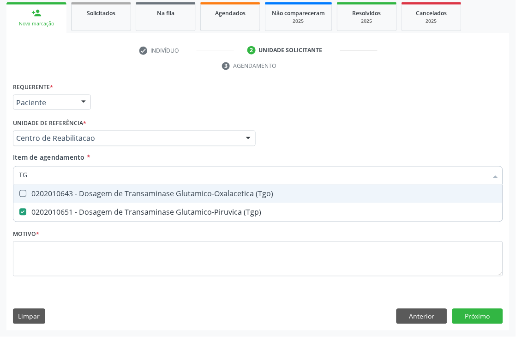
click at [44, 194] on div "0202010643 - Dosagem de Transaminase Glutamico-Oxalacetica (Tgo)" at bounding box center [258, 193] width 479 height 7
checkbox \(Tgo\) "true"
drag, startPoint x: 40, startPoint y: 177, endPoint x: 0, endPoint y: 182, distance: 40.6
click at [0, 179] on div "Acompanhamento Acompanhe a situação das marcações correntes e finalizadas Relat…" at bounding box center [258, 126] width 516 height 422
type input "COLES"
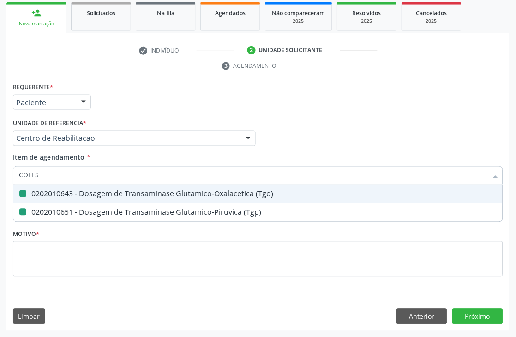
checkbox \(Tgo\) "false"
checkbox \(Tgp\) "false"
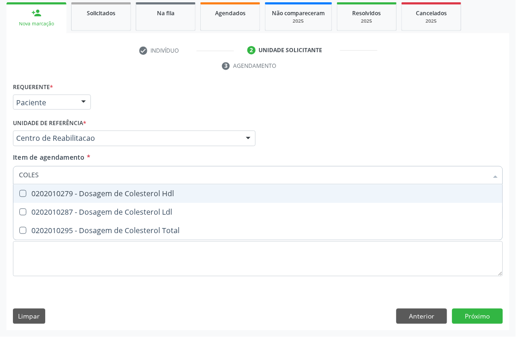
click at [25, 200] on span "0202010279 - Dosagem de Colesterol Hdl" at bounding box center [258, 194] width 490 height 18
checkbox Hdl "true"
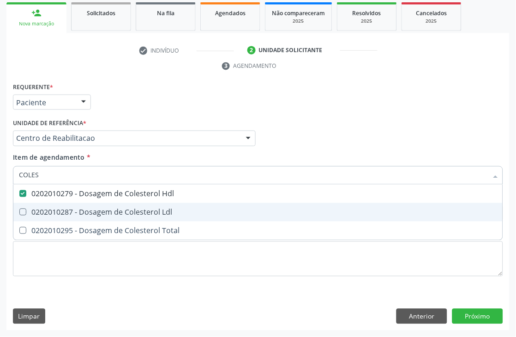
click at [22, 218] on span "0202010287 - Dosagem de Colesterol Ldl" at bounding box center [258, 212] width 490 height 18
checkbox Ldl "true"
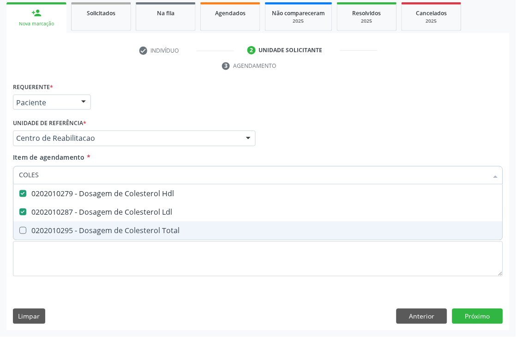
click at [24, 229] on Total at bounding box center [22, 230] width 7 height 7
click at [19, 229] on Total "checkbox" at bounding box center [16, 231] width 6 height 6
checkbox Total "true"
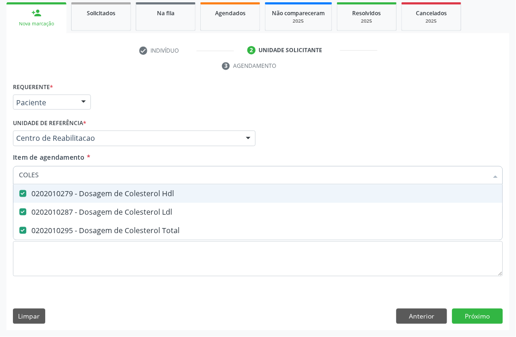
drag, startPoint x: 44, startPoint y: 178, endPoint x: 0, endPoint y: 175, distance: 43.5
click at [0, 175] on div "Acompanhamento Acompanhe a situação das marcações correntes e finalizadas Relat…" at bounding box center [258, 126] width 516 height 422
type input "TRIGL"
checkbox Hdl "false"
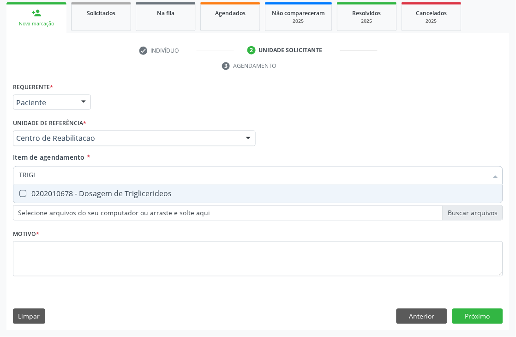
type input "TRIGLI"
click at [57, 198] on span "0202010678 - Dosagem de Triglicerideos" at bounding box center [258, 194] width 490 height 18
checkbox Triglicerideos "true"
drag, startPoint x: 47, startPoint y: 176, endPoint x: 0, endPoint y: 173, distance: 47.2
click at [0, 173] on div "Acompanhamento Acompanhe a situação das marcações correntes e finalizadas Relat…" at bounding box center [258, 126] width 516 height 422
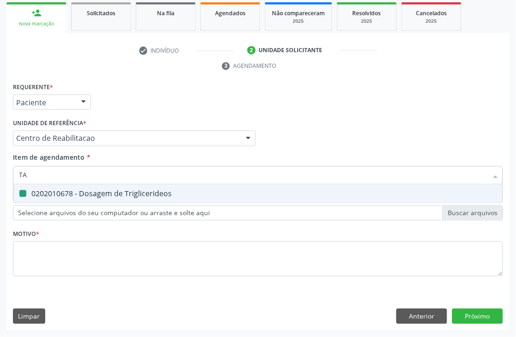
type input "TAP"
checkbox Triglicerideos "false"
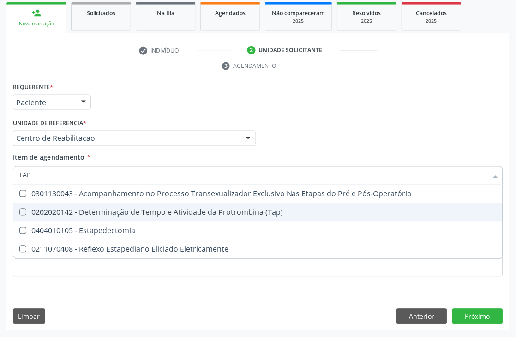
click at [242, 210] on div "0202020142 - Determinação de Tempo e Atividade da Protrombina (Tap)" at bounding box center [258, 212] width 479 height 7
checkbox \(Tap\) "true"
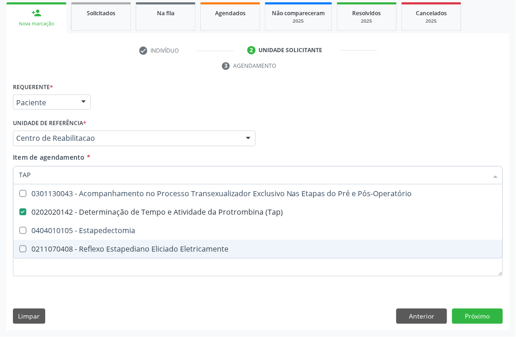
click at [116, 299] on div "Requerente * Paciente Médico(a) Enfermeiro(a) Paciente Nenhum resultado encontr…" at bounding box center [257, 205] width 503 height 251
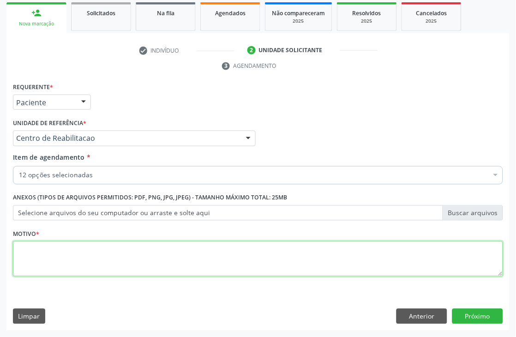
click at [104, 244] on textarea at bounding box center [258, 259] width 491 height 35
type textarea "."
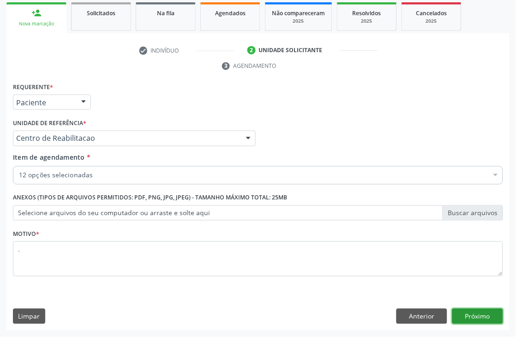
click at [465, 313] on button "Próximo" at bounding box center [478, 317] width 51 height 16
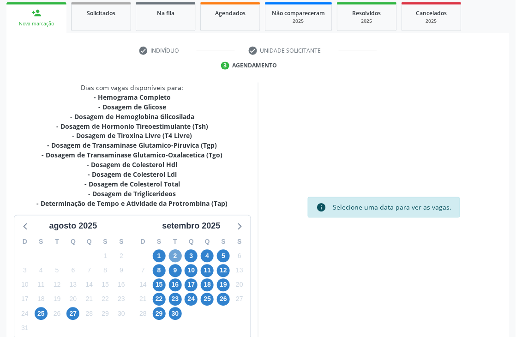
click at [176, 255] on span "2" at bounding box center [175, 256] width 13 height 13
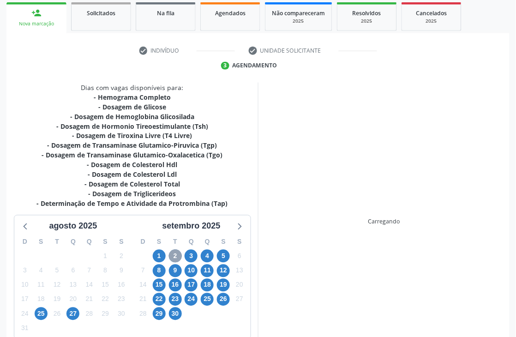
scroll to position [205, 0]
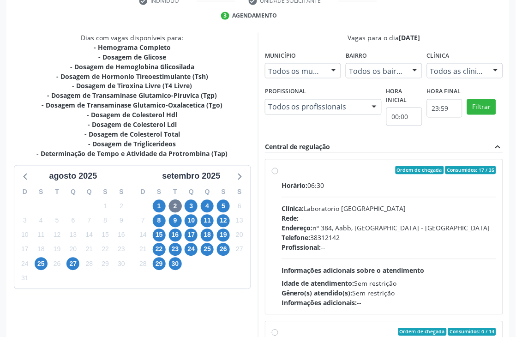
click at [345, 212] on div "Clínica: Laboratorio Sao Francisco" at bounding box center [389, 209] width 215 height 10
click at [279, 175] on input "Ordem de chegada Consumidos: 17 / 35 Horário: 06:30 Clínica: Laboratorio Sao Fr…" at bounding box center [275, 170] width 6 height 8
radio input "true"
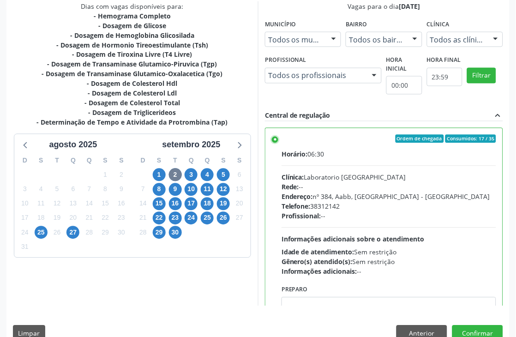
scroll to position [253, 0]
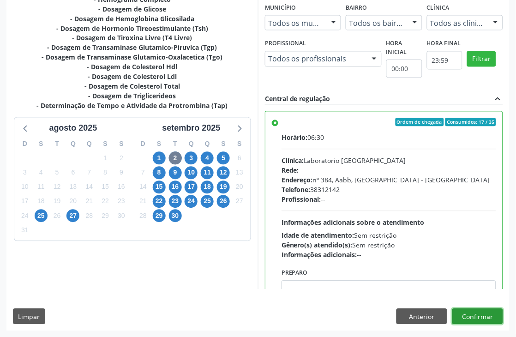
click at [461, 313] on button "Confirmar" at bounding box center [478, 317] width 51 height 16
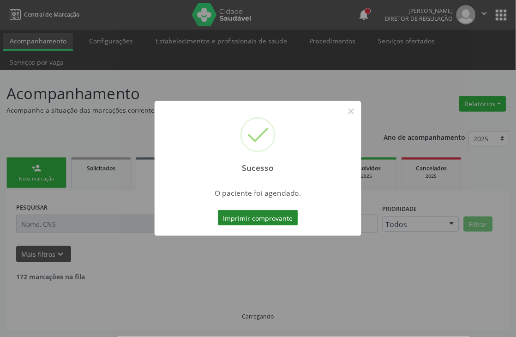
scroll to position [0, 0]
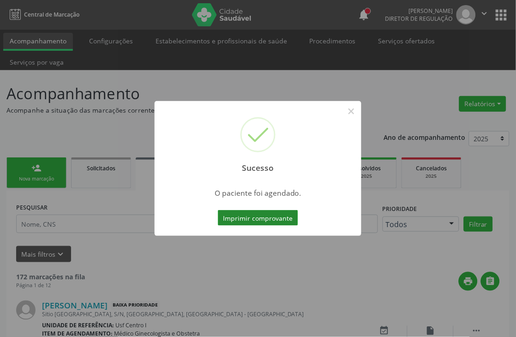
click at [266, 217] on button "Imprimir comprovante" at bounding box center [258, 218] width 80 height 16
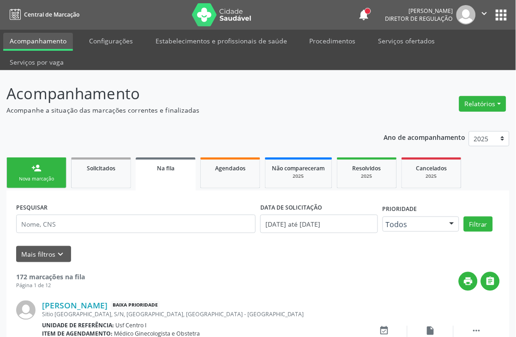
click at [51, 171] on div "Sucesso × O paciente foi agendado. Imprimir comprovante Cancel" at bounding box center [258, 168] width 516 height 337
click at [206, 135] on div "Sucesso ×" at bounding box center [257, 155] width 103 height 40
click at [41, 172] on div "Sucesso × O paciente foi agendado. Imprimir comprovante Cancel" at bounding box center [258, 168] width 516 height 337
click at [38, 180] on div "Sucesso × O paciente foi agendado. Imprimir comprovante Cancel" at bounding box center [258, 168] width 516 height 337
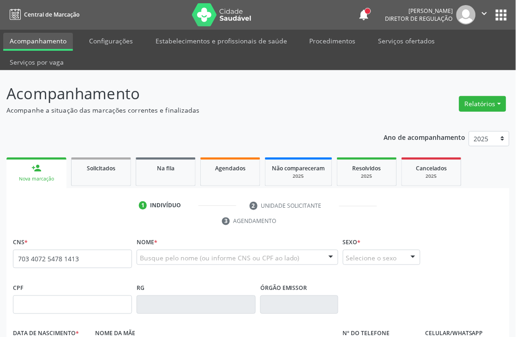
type input "703 4072 5478 1413"
type input "06/04/1972"
type input "Lúcia Tomé da Silva Souza"
type input "077.031.524-04"
type input "S/N"
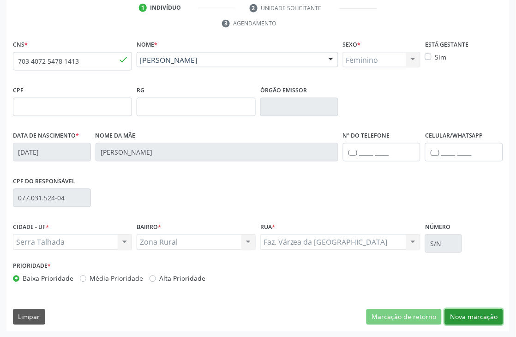
click at [478, 322] on button "Nova marcação" at bounding box center [474, 317] width 58 height 16
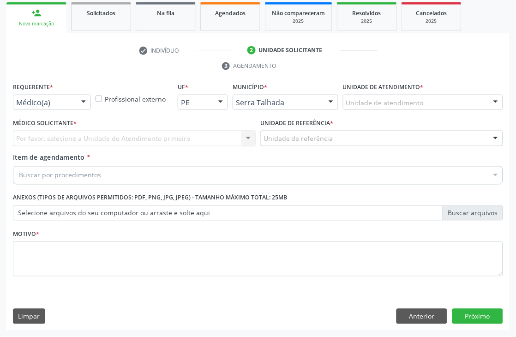
scroll to position [155, 0]
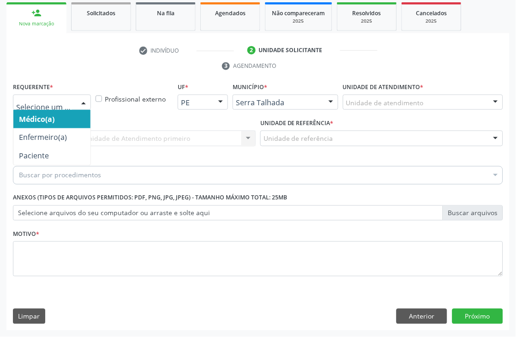
click at [77, 98] on div at bounding box center [84, 103] width 14 height 16
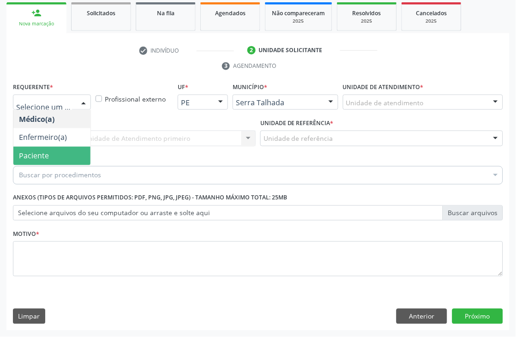
click at [62, 147] on span "Paciente" at bounding box center [51, 156] width 77 height 18
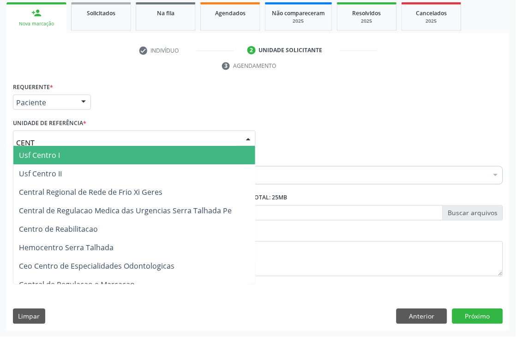
type input "CENTR"
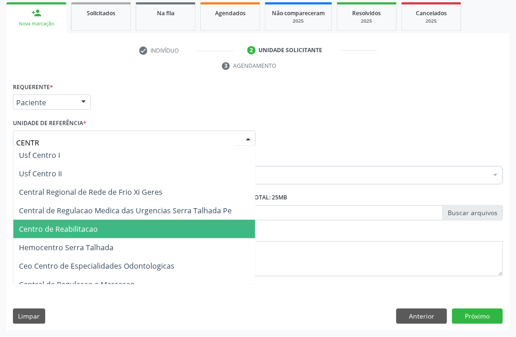
click at [83, 225] on span "Centro de Reabilitacao" at bounding box center [58, 229] width 79 height 10
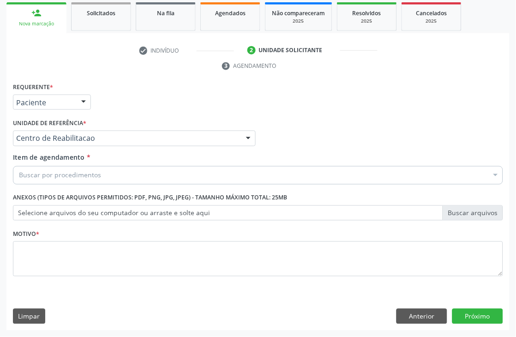
click at [103, 176] on div "Buscar por procedimentos" at bounding box center [258, 175] width 491 height 18
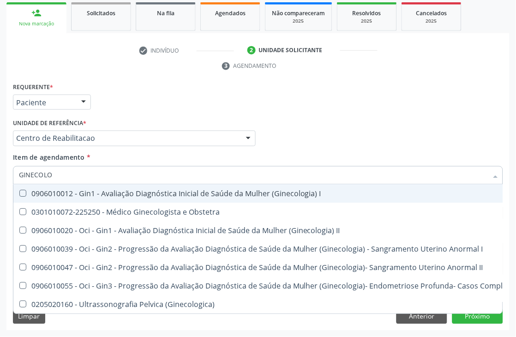
type input "GINECOLOG"
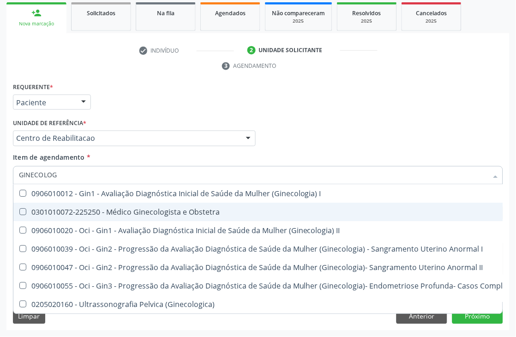
click at [190, 212] on div "0301010072-225250 - Médico Ginecologista e Obstetra" at bounding box center [313, 212] width 589 height 7
checkbox Obstetra "true"
click at [0, 200] on div "Acompanhamento Acompanhe a situação das marcações correntes e finalizadas Relat…" at bounding box center [258, 126] width 516 height 422
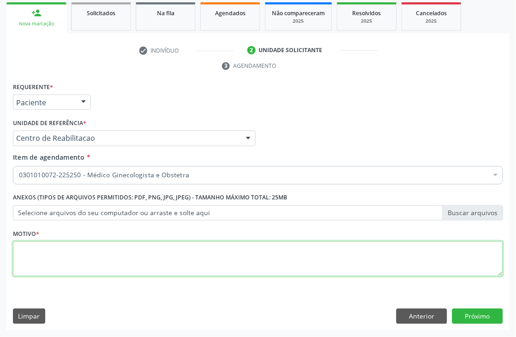
click at [50, 255] on textarea at bounding box center [258, 259] width 491 height 35
type textarea "."
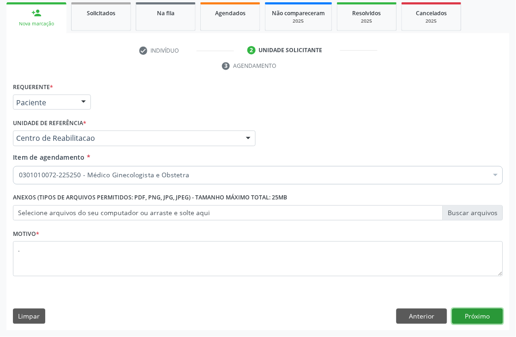
click at [491, 319] on button "Próximo" at bounding box center [478, 317] width 51 height 16
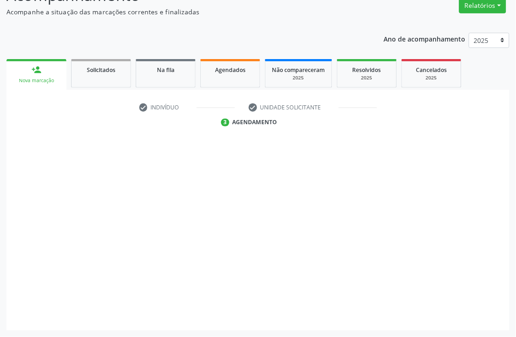
scroll to position [98, 0]
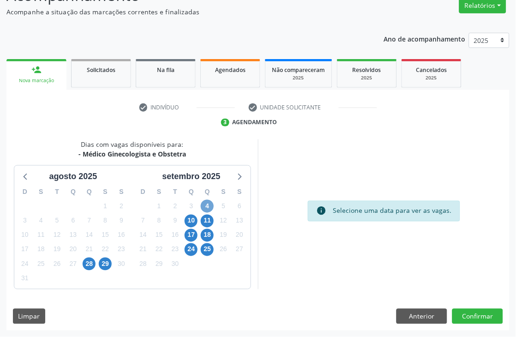
click at [207, 207] on span "4" at bounding box center [207, 206] width 13 height 13
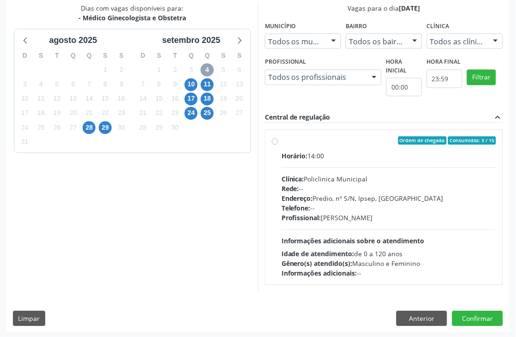
scroll to position [237, 0]
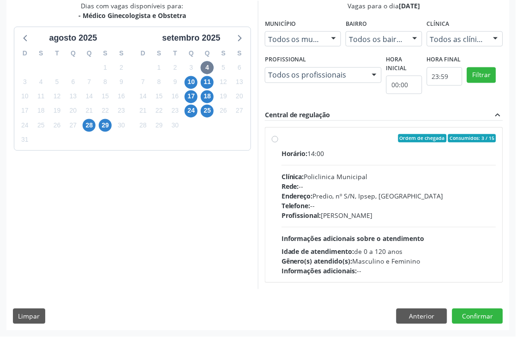
click at [416, 223] on div "Horário: 14:00 Clínica: Policlinica Municipal Rede: -- Endereço: Predio, nº S/N…" at bounding box center [389, 212] width 215 height 127
click at [279, 143] on input "Ordem de chegada Consumidos: 3 / 15 Horário: 14:00 Clínica: Policlinica Municip…" at bounding box center [275, 138] width 6 height 8
radio input "true"
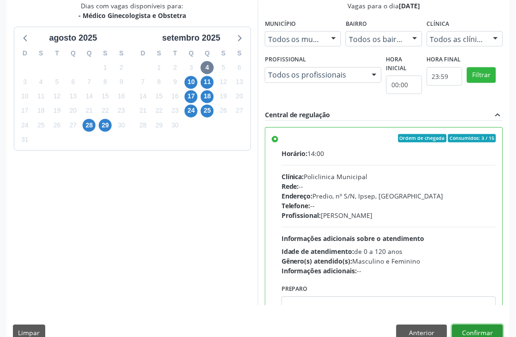
click at [476, 331] on button "Confirmar" at bounding box center [478, 333] width 51 height 16
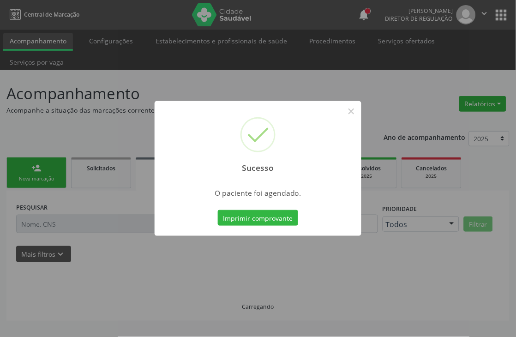
scroll to position [0, 0]
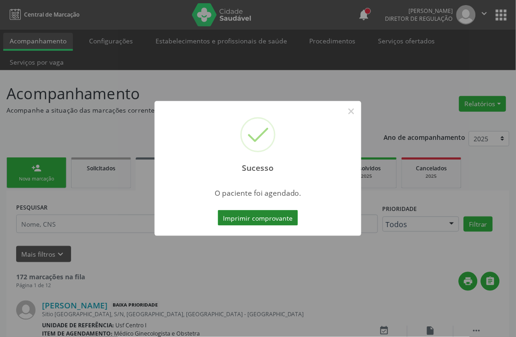
click at [263, 212] on button "Imprimir comprovante" at bounding box center [258, 218] width 80 height 16
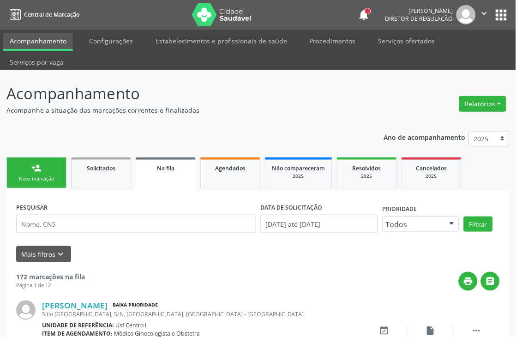
click at [20, 173] on link "person_add Nova marcação" at bounding box center [36, 173] width 60 height 31
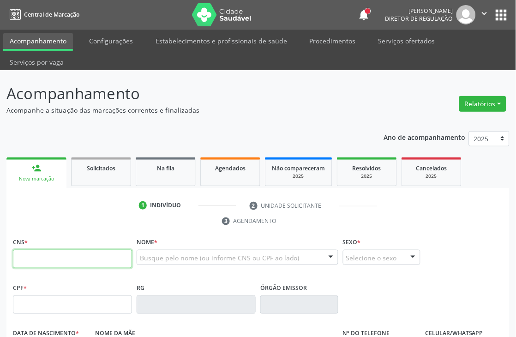
click at [59, 259] on input "text" at bounding box center [72, 259] width 119 height 18
paste input "703 4072 5478 1413"
type input "703 4072 5478 1413"
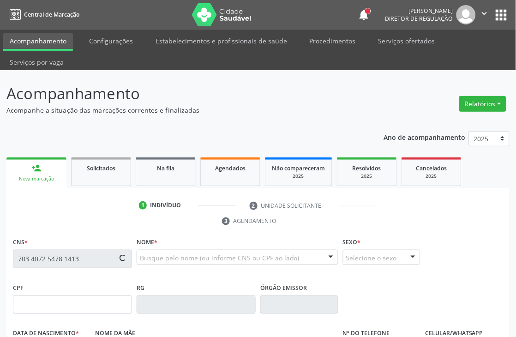
type input "06/04/1972"
type input "Lúcia Tomé da Silva Souza"
type input "077.031.524-04"
type input "S/N"
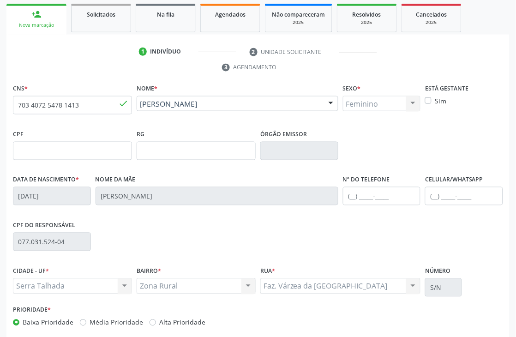
scroll to position [198, 0]
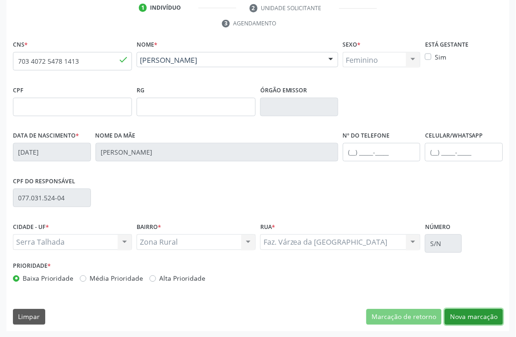
click at [458, 309] on button "Nova marcação" at bounding box center [474, 317] width 58 height 16
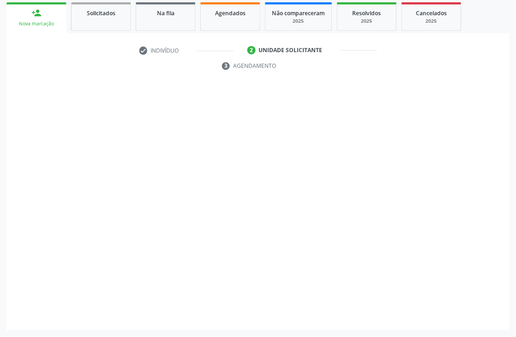
scroll to position [155, 0]
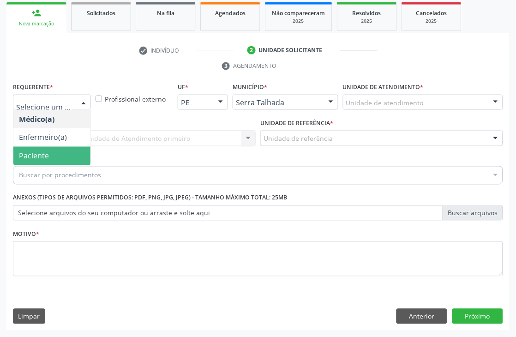
click at [62, 156] on span "Paciente" at bounding box center [51, 156] width 77 height 18
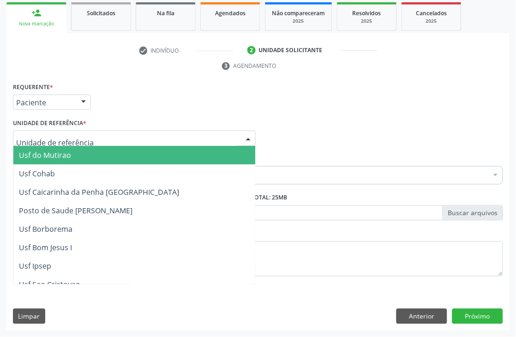
click at [74, 132] on div at bounding box center [134, 139] width 243 height 16
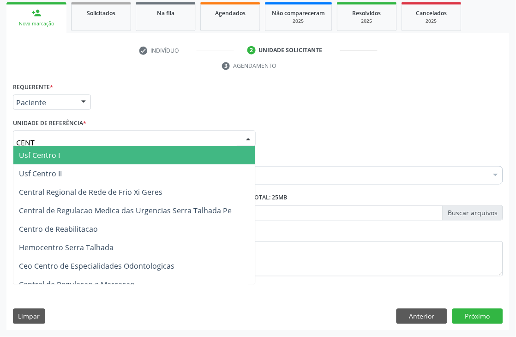
type input "CENTR"
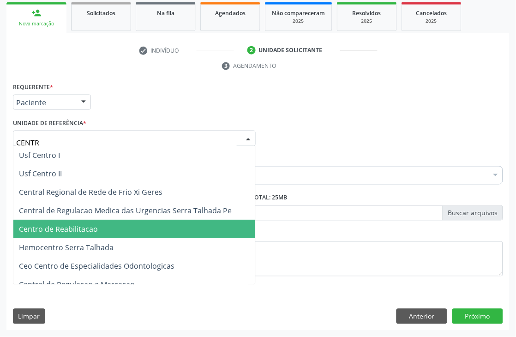
click at [94, 226] on span "Centro de Reabilitacao" at bounding box center [58, 229] width 79 height 10
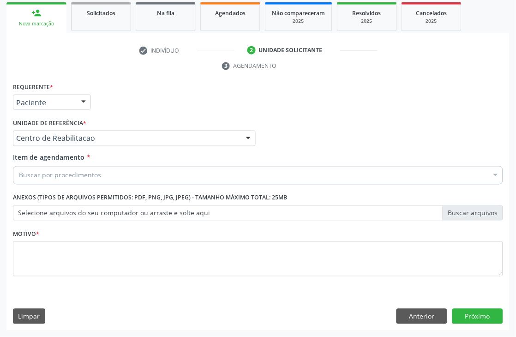
click at [134, 174] on div "Buscar por procedimentos" at bounding box center [258, 175] width 491 height 18
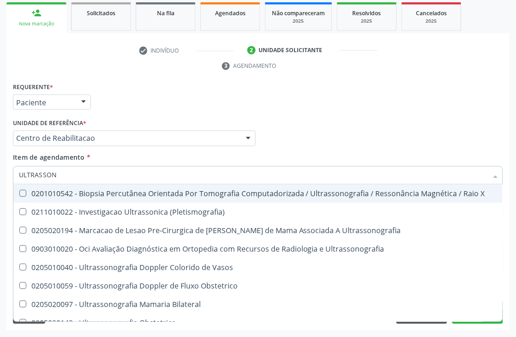
type input "ULTRASSONO"
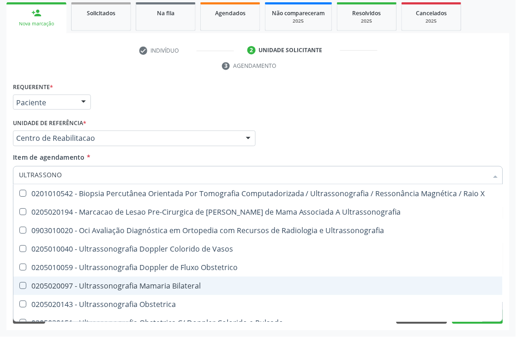
click at [160, 279] on span "0205020097 - Ultrassonografia Mamaria Bilateral" at bounding box center [258, 286] width 490 height 18
checkbox Bilateral "true"
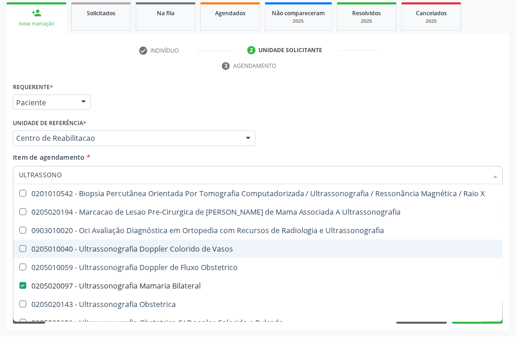
click at [0, 237] on div "Acompanhamento Acompanhe a situação das marcações correntes e finalizadas Relat…" at bounding box center [258, 126] width 516 height 422
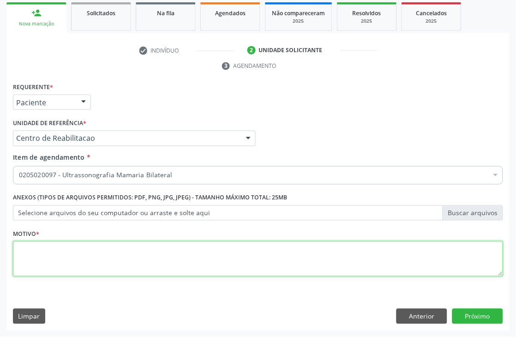
click at [68, 263] on textarea at bounding box center [258, 259] width 491 height 35
type textarea "."
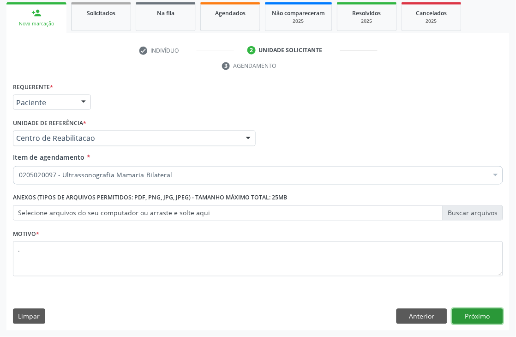
click at [496, 313] on button "Próximo" at bounding box center [478, 317] width 51 height 16
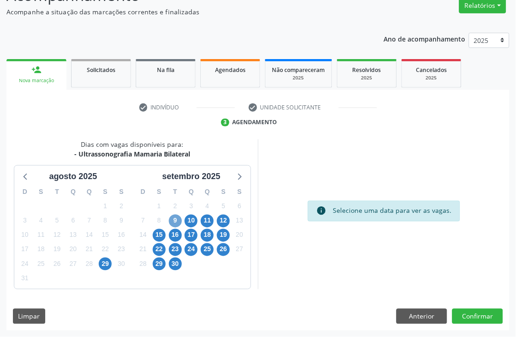
click at [174, 218] on span "9" at bounding box center [175, 221] width 13 height 13
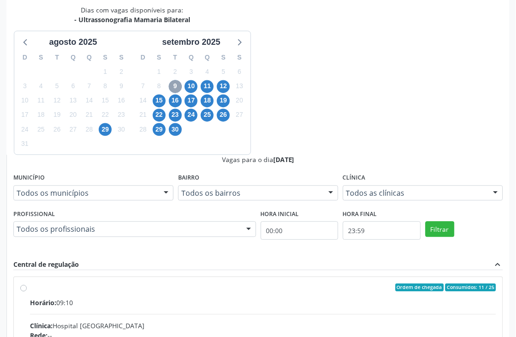
scroll to position [237, 0]
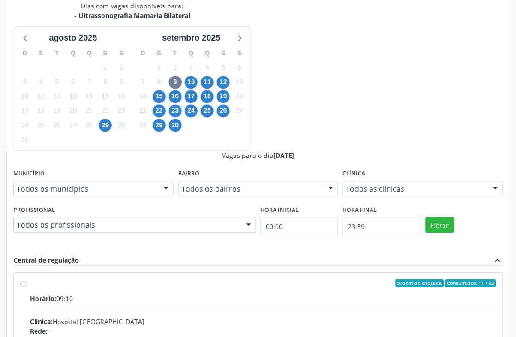
click at [27, 280] on input "Ordem de chegada Consumidos: 11 / 25 Horário: 09:10 Clínica: Hospital Sao Franc…" at bounding box center [23, 284] width 6 height 8
radio input "true"
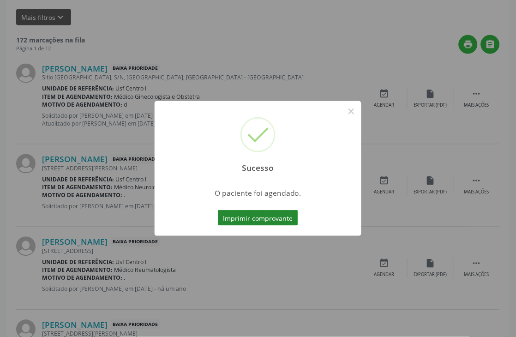
scroll to position [0, 0]
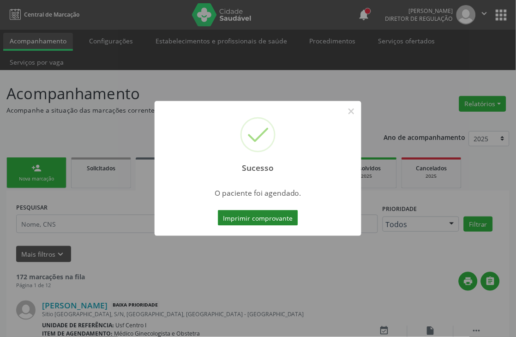
click at [281, 218] on button "Imprimir comprovante" at bounding box center [258, 218] width 80 height 16
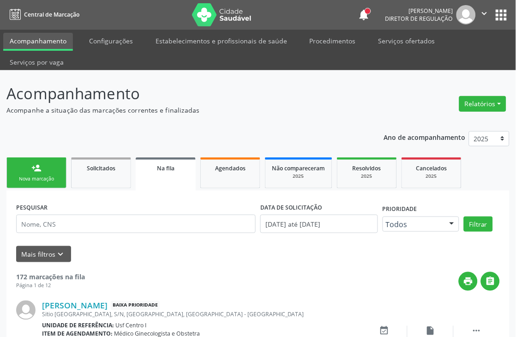
click at [38, 169] on div "person_add" at bounding box center [36, 168] width 10 height 10
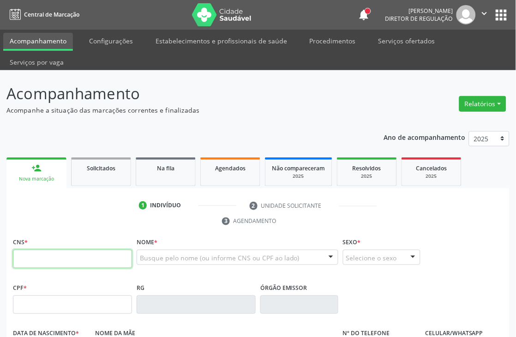
click at [79, 255] on input "text" at bounding box center [72, 259] width 119 height 18
type input "700 2054 5619 1825"
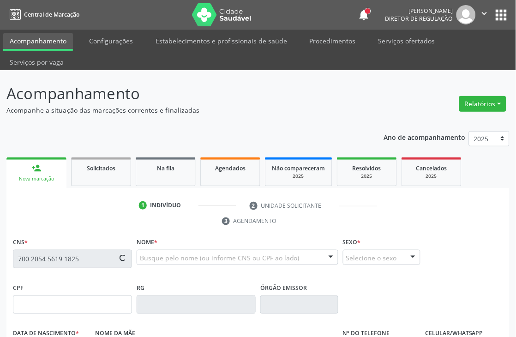
type input "03/10/1966"
type input "Espedita Pereira Ferreira da Silva"
type input "844.037.564-68"
type input "S/N"
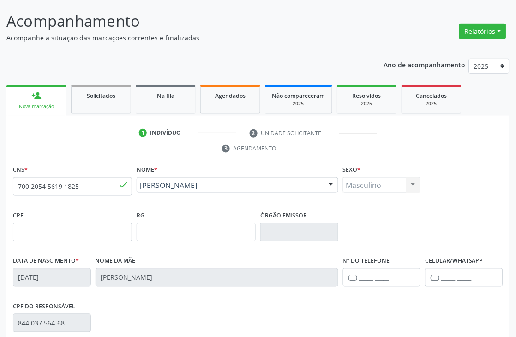
scroll to position [198, 0]
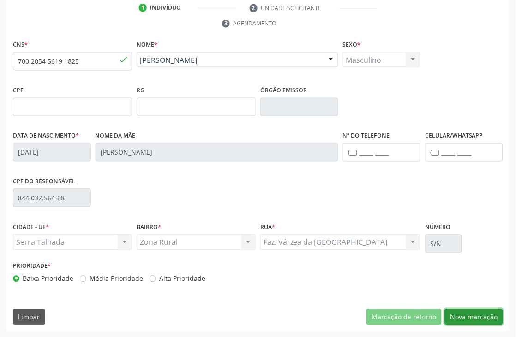
click at [467, 315] on button "Nova marcação" at bounding box center [474, 317] width 58 height 16
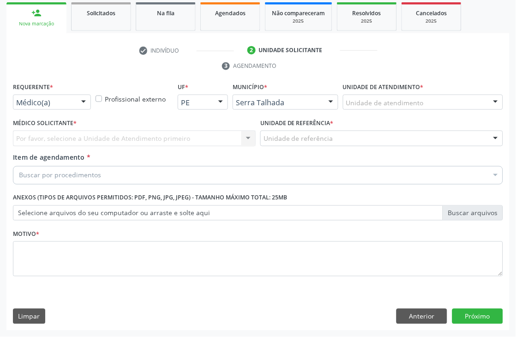
scroll to position [155, 0]
click at [84, 101] on div at bounding box center [84, 103] width 14 height 16
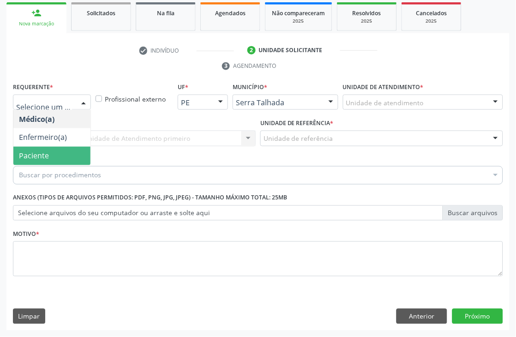
click at [82, 148] on span "Paciente" at bounding box center [51, 156] width 77 height 18
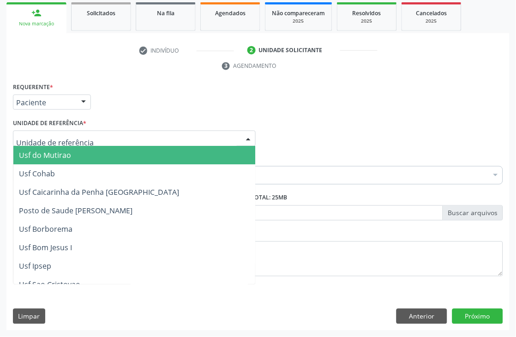
click at [116, 133] on div at bounding box center [134, 139] width 243 height 16
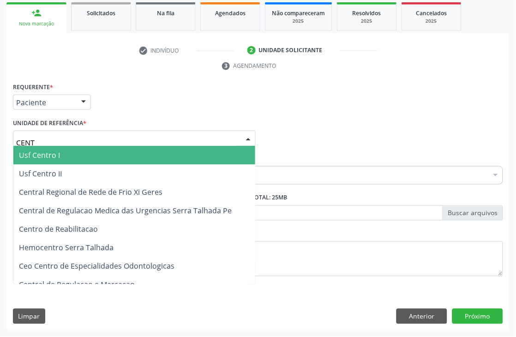
type input "CENTR"
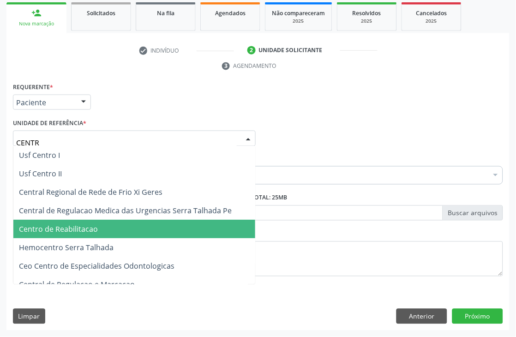
click at [121, 220] on span "Centro de Reabilitacao" at bounding box center [134, 229] width 242 height 18
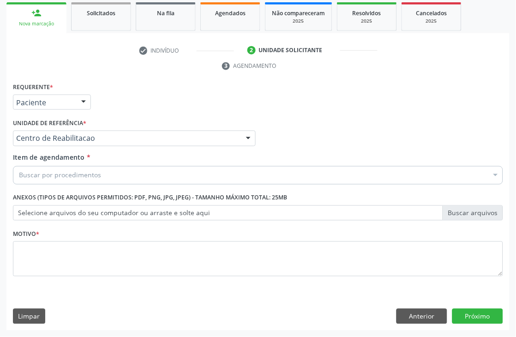
click at [105, 179] on div "Buscar por procedimentos" at bounding box center [258, 175] width 491 height 18
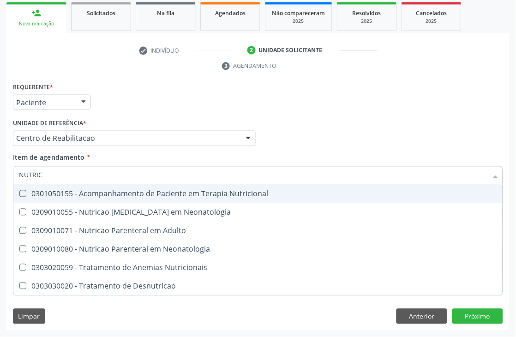
type input "NUTRICI"
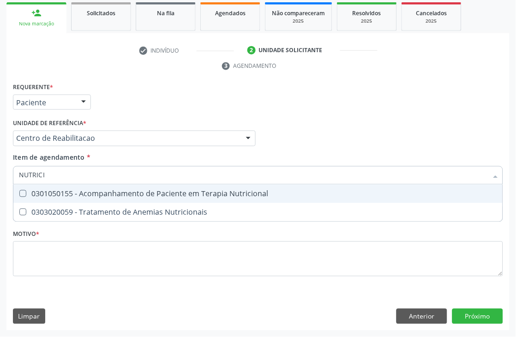
click at [113, 194] on div "0301050155 - Acompanhamento de Paciente em Terapia Nutricional" at bounding box center [258, 193] width 479 height 7
checkbox Nutricional "true"
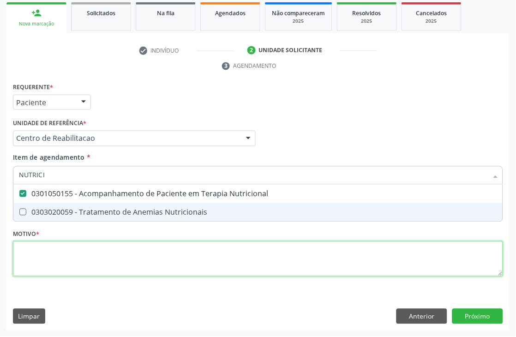
click at [104, 262] on div "Requerente * Paciente Médico(a) Enfermeiro(a) Paciente Nenhum resultado encontr…" at bounding box center [258, 184] width 491 height 209
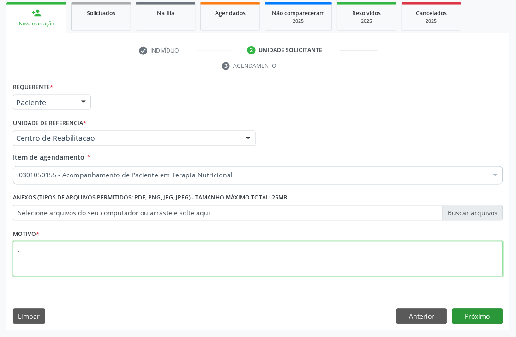
type textarea "."
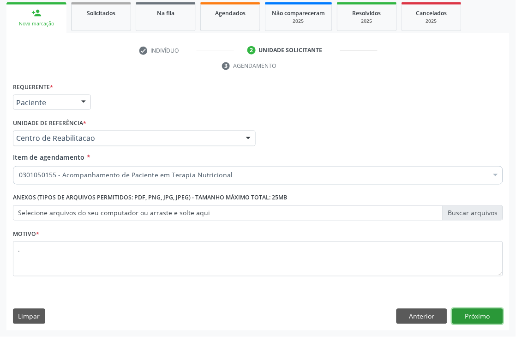
click at [470, 313] on button "Próximo" at bounding box center [478, 317] width 51 height 16
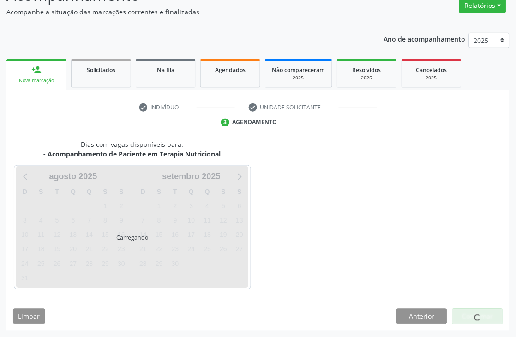
scroll to position [98, 0]
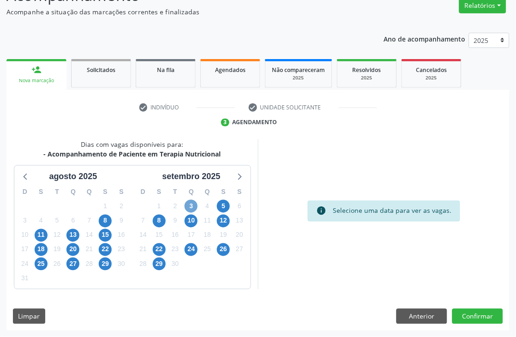
click at [188, 205] on span "3" at bounding box center [191, 206] width 13 height 13
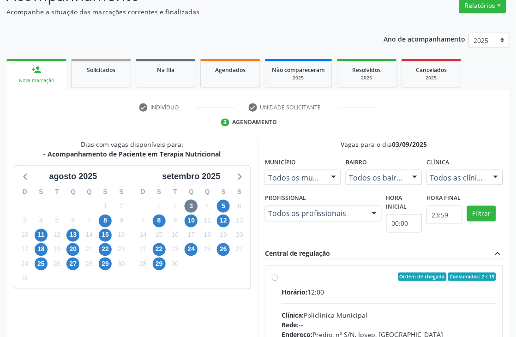
radio input "true"
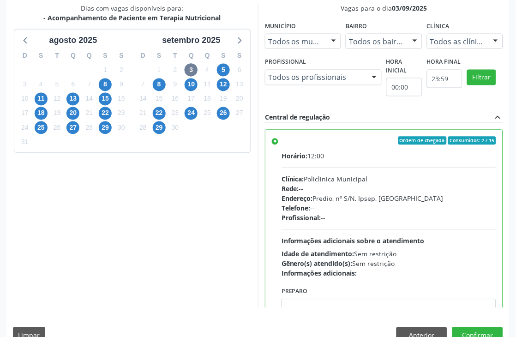
scroll to position [253, 0]
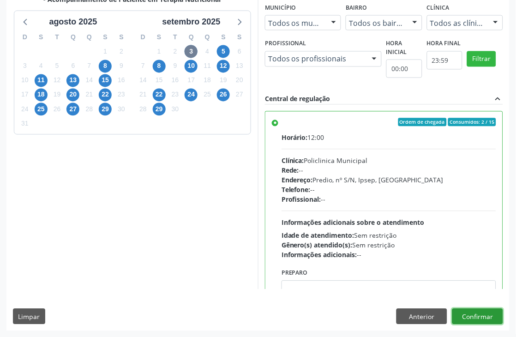
click at [472, 320] on button "Confirmar" at bounding box center [478, 317] width 51 height 16
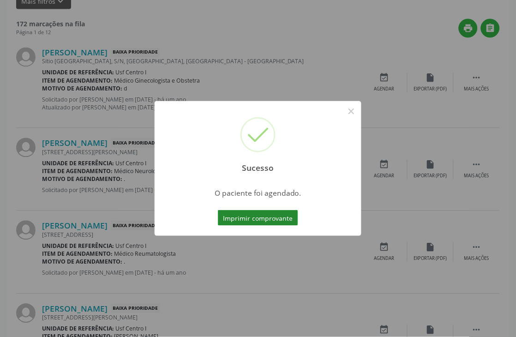
scroll to position [0, 0]
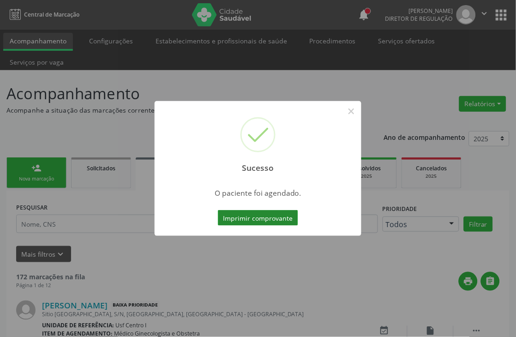
click at [280, 218] on button "Imprimir comprovante" at bounding box center [258, 218] width 80 height 16
